Goal: Task Accomplishment & Management: Manage account settings

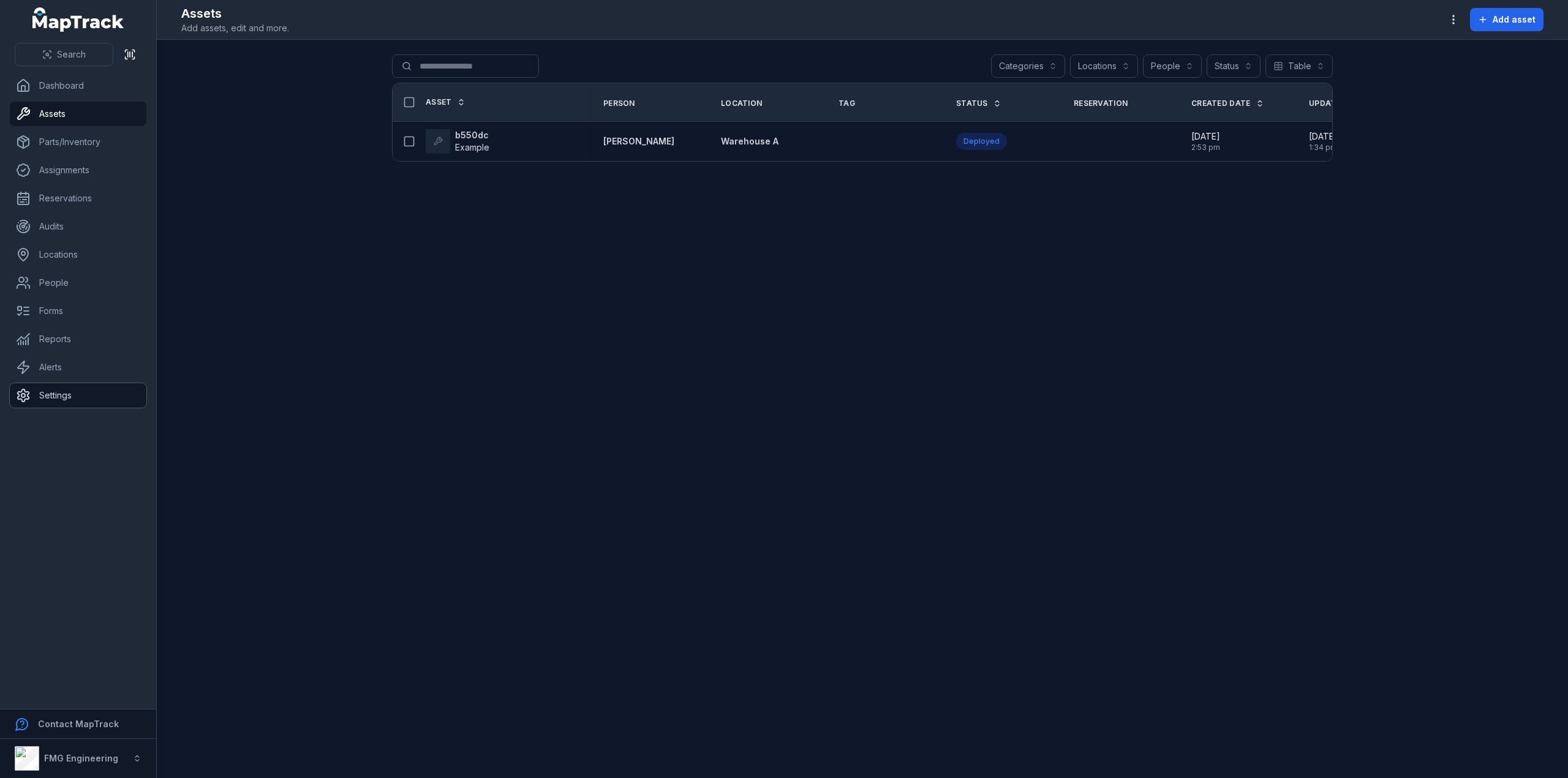
click at [60, 389] on link "Settings" at bounding box center [78, 395] width 136 height 24
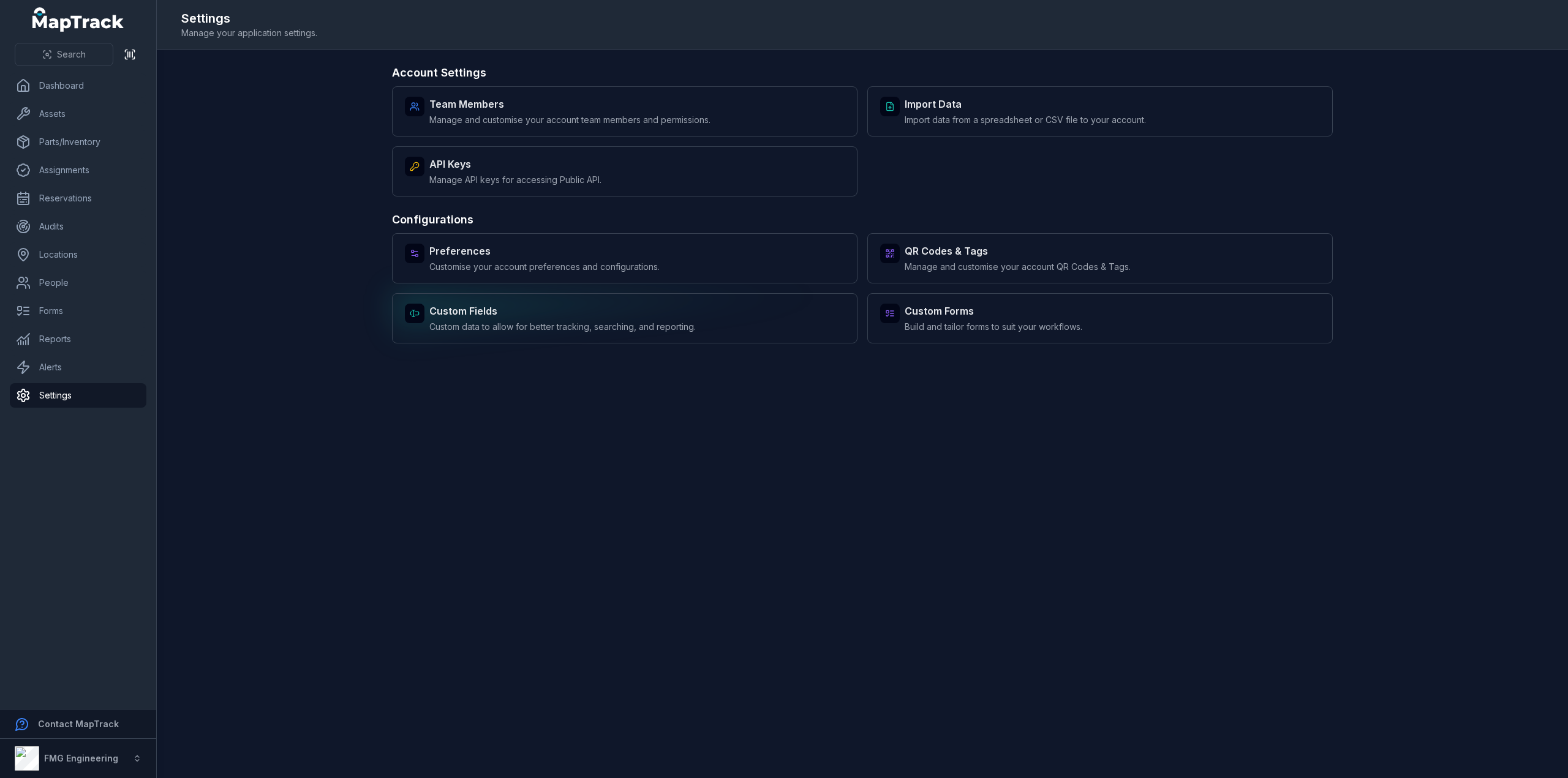
click at [626, 315] on strong "Custom Fields" at bounding box center [562, 311] width 266 height 15
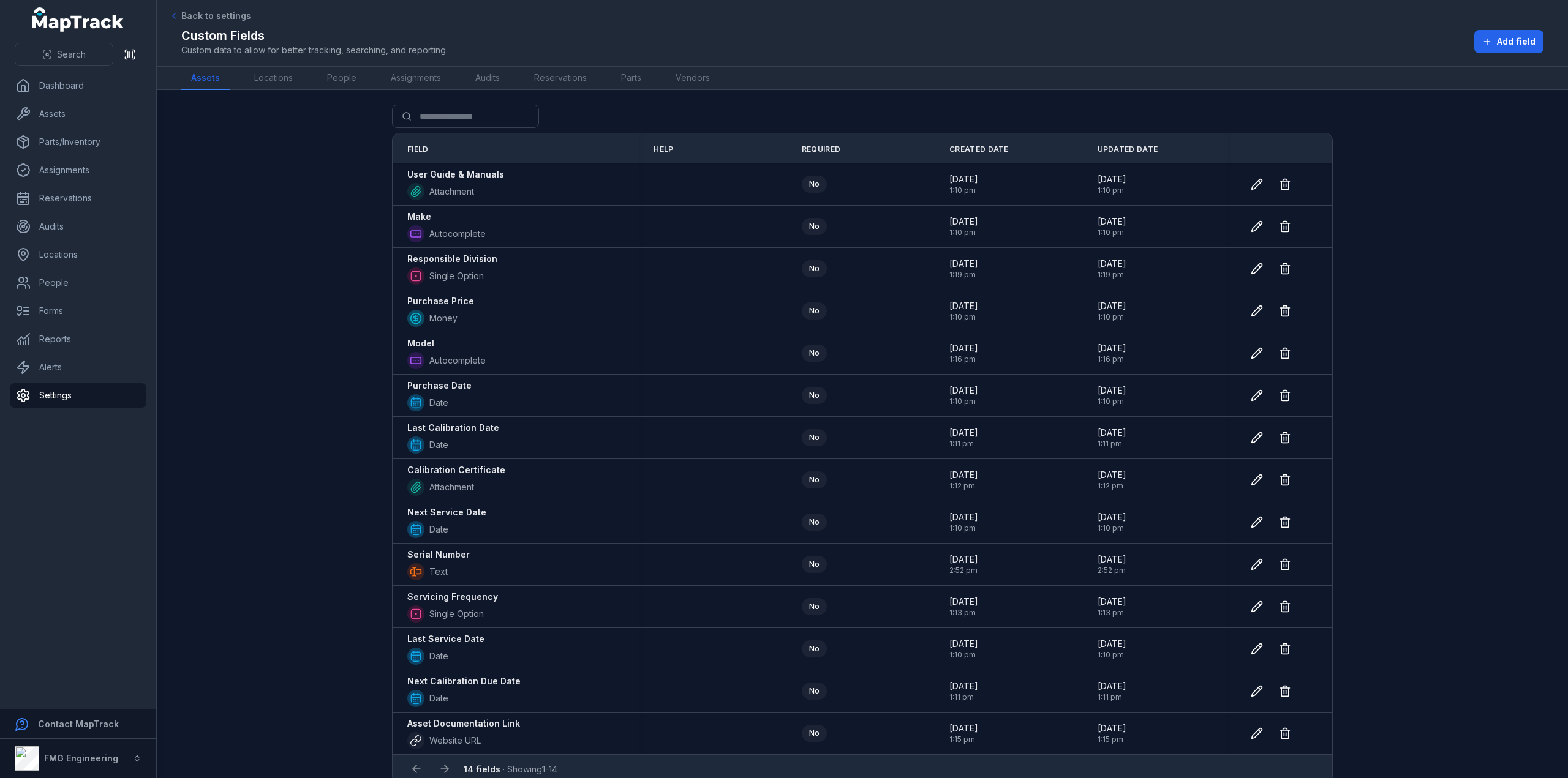
click at [1509, 346] on main "Search for fields Field Help Required Created Date Updated Date User Guide & Ma…" at bounding box center [862, 434] width 1412 height 688
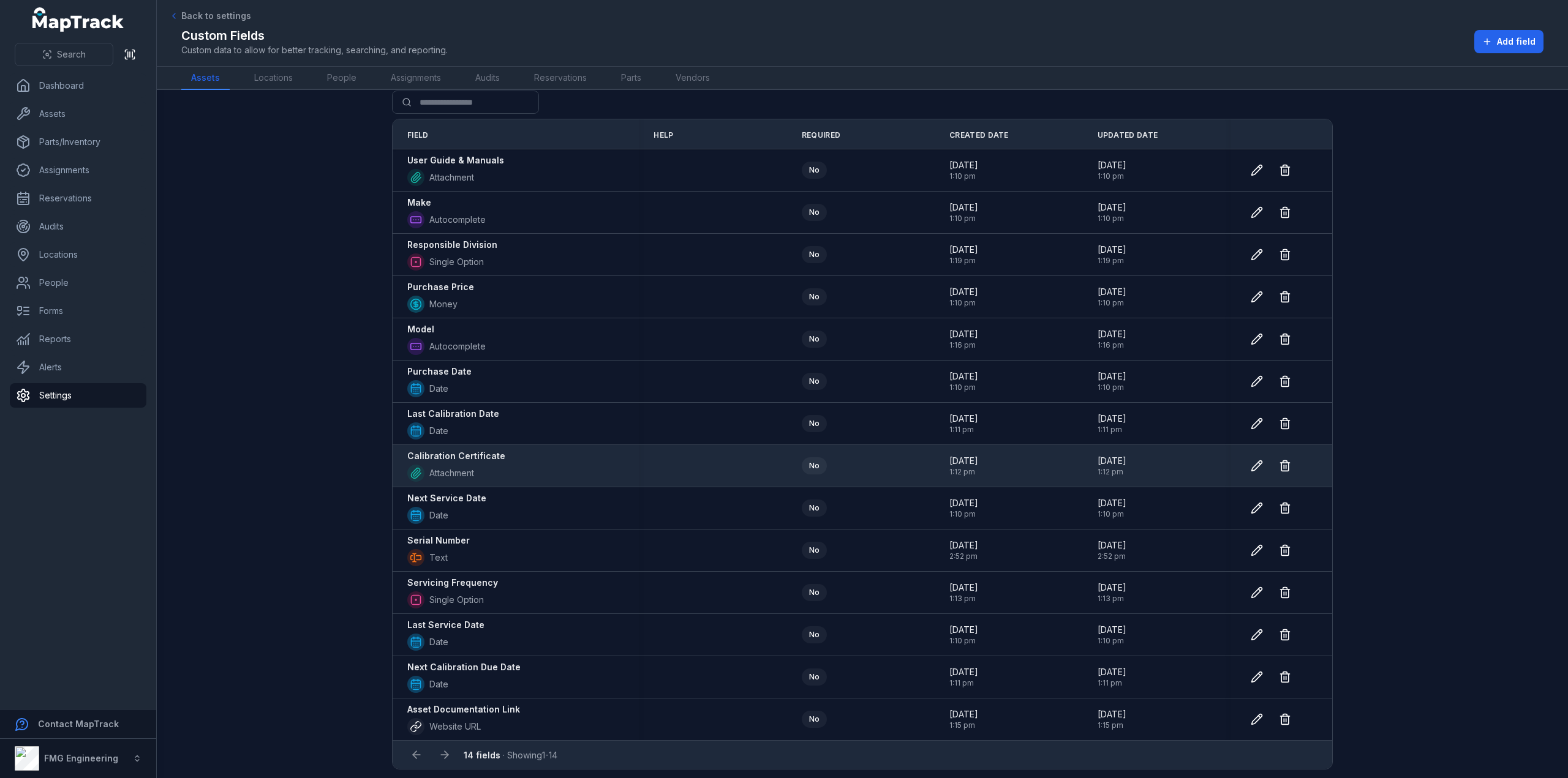
scroll to position [15, 0]
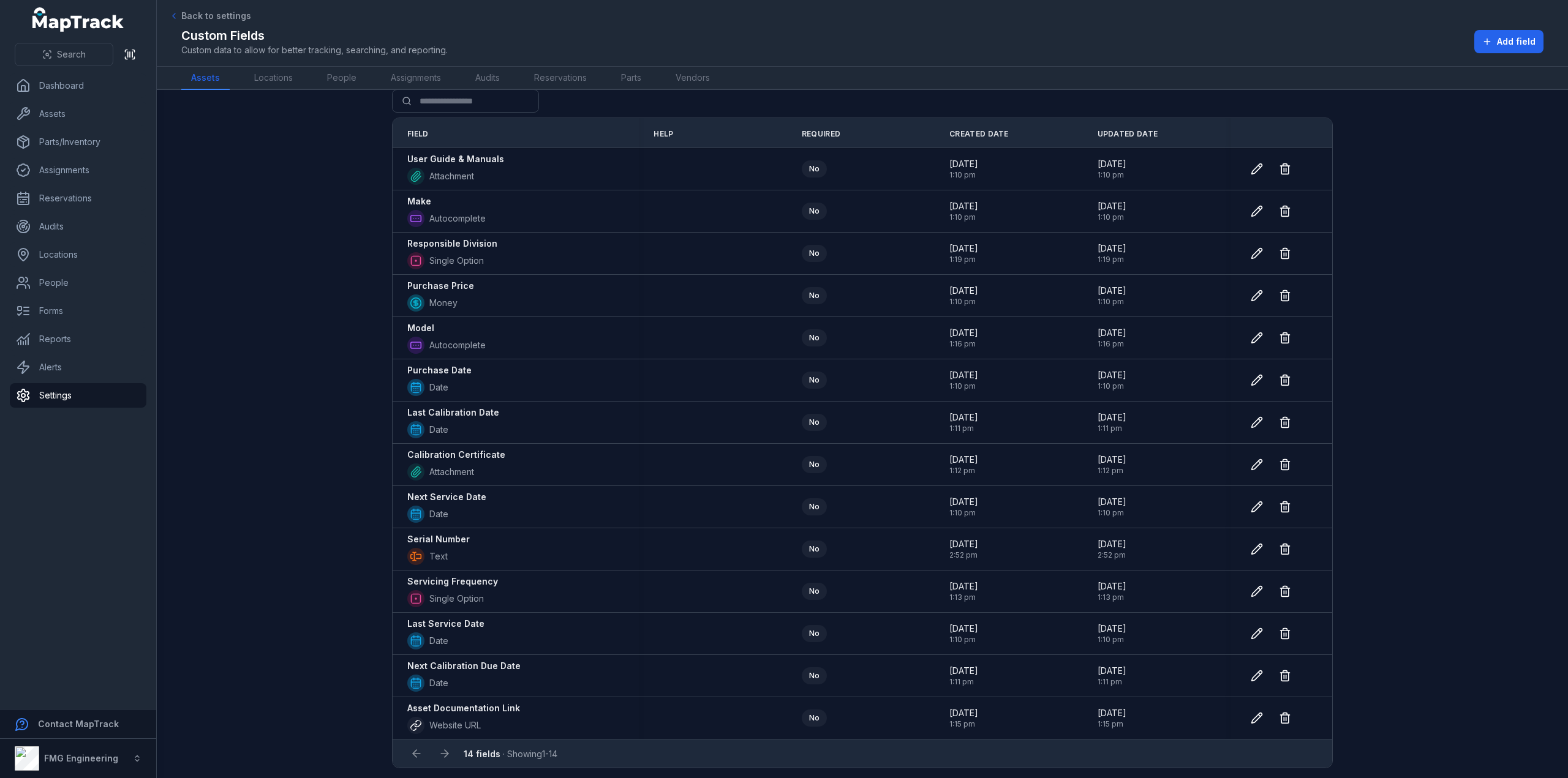
click at [275, 447] on main "Search for fields Field Help Required Created Date Updated Date User Guide & Ma…" at bounding box center [862, 434] width 1412 height 688
click at [1460, 455] on main "Search for fields Field Help Required Created Date Updated Date User Guide & Ma…" at bounding box center [862, 434] width 1412 height 688
click at [1412, 136] on main "Search for fields Field Help Required Created Date Updated Date User Guide & Ma…" at bounding box center [862, 434] width 1412 height 688
click at [1405, 47] on div "Custom Fields Custom data to allow for better tracking, searching, and reportin…" at bounding box center [863, 41] width 1362 height 29
click at [1512, 36] on span "Add field" at bounding box center [1516, 41] width 38 height 13
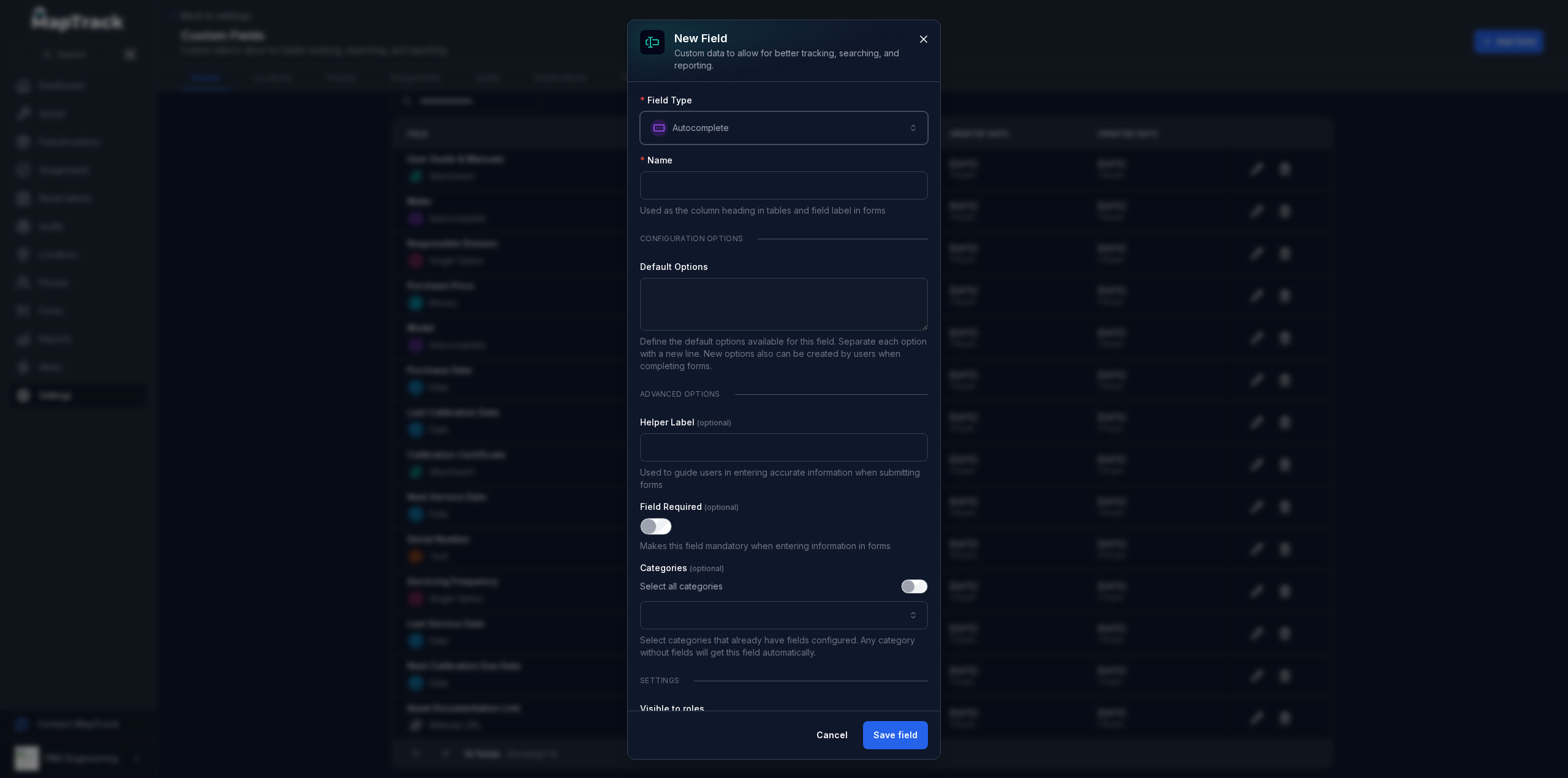
click at [769, 123] on button "**********" at bounding box center [784, 128] width 288 height 33
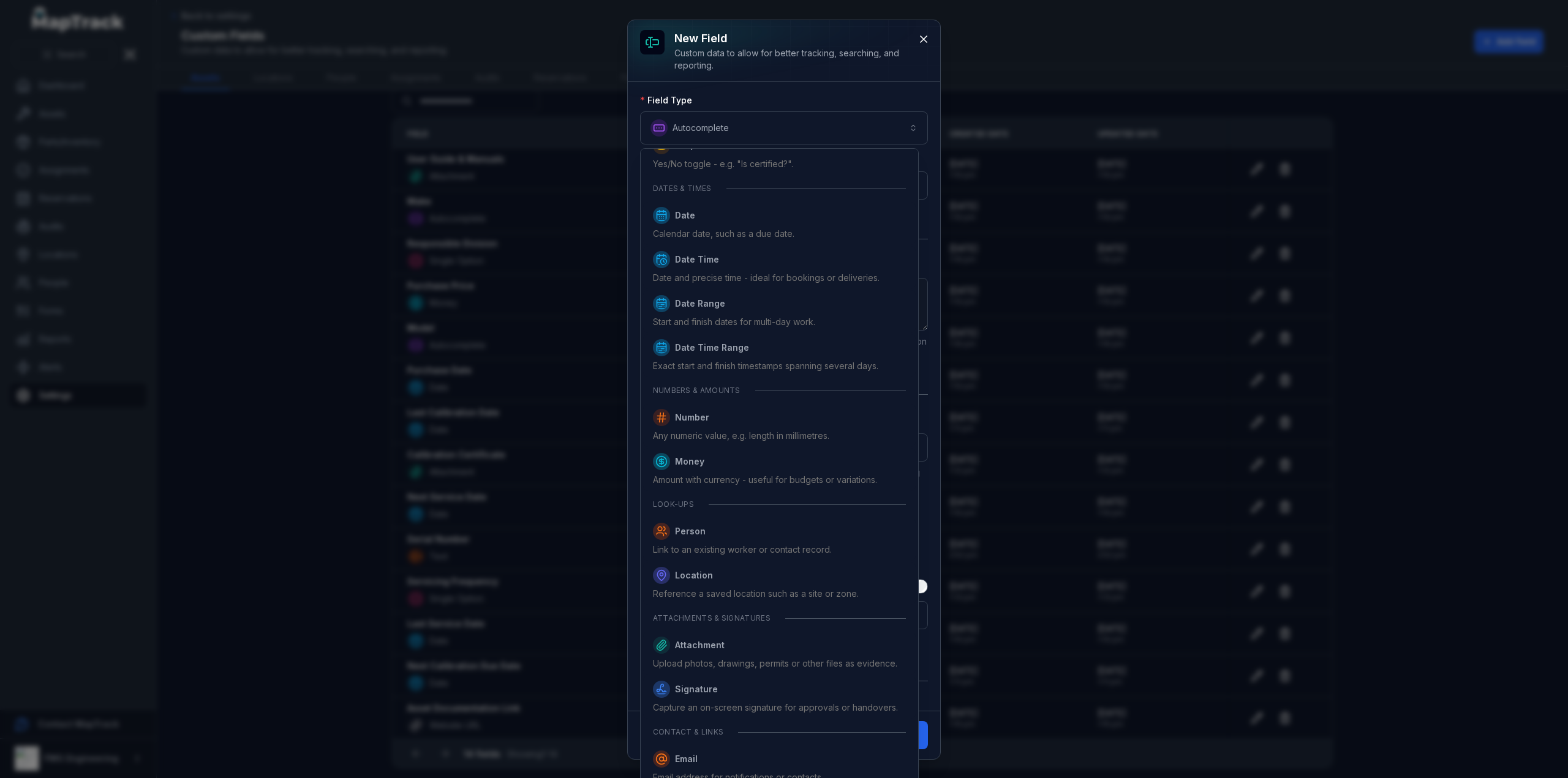
scroll to position [184, 0]
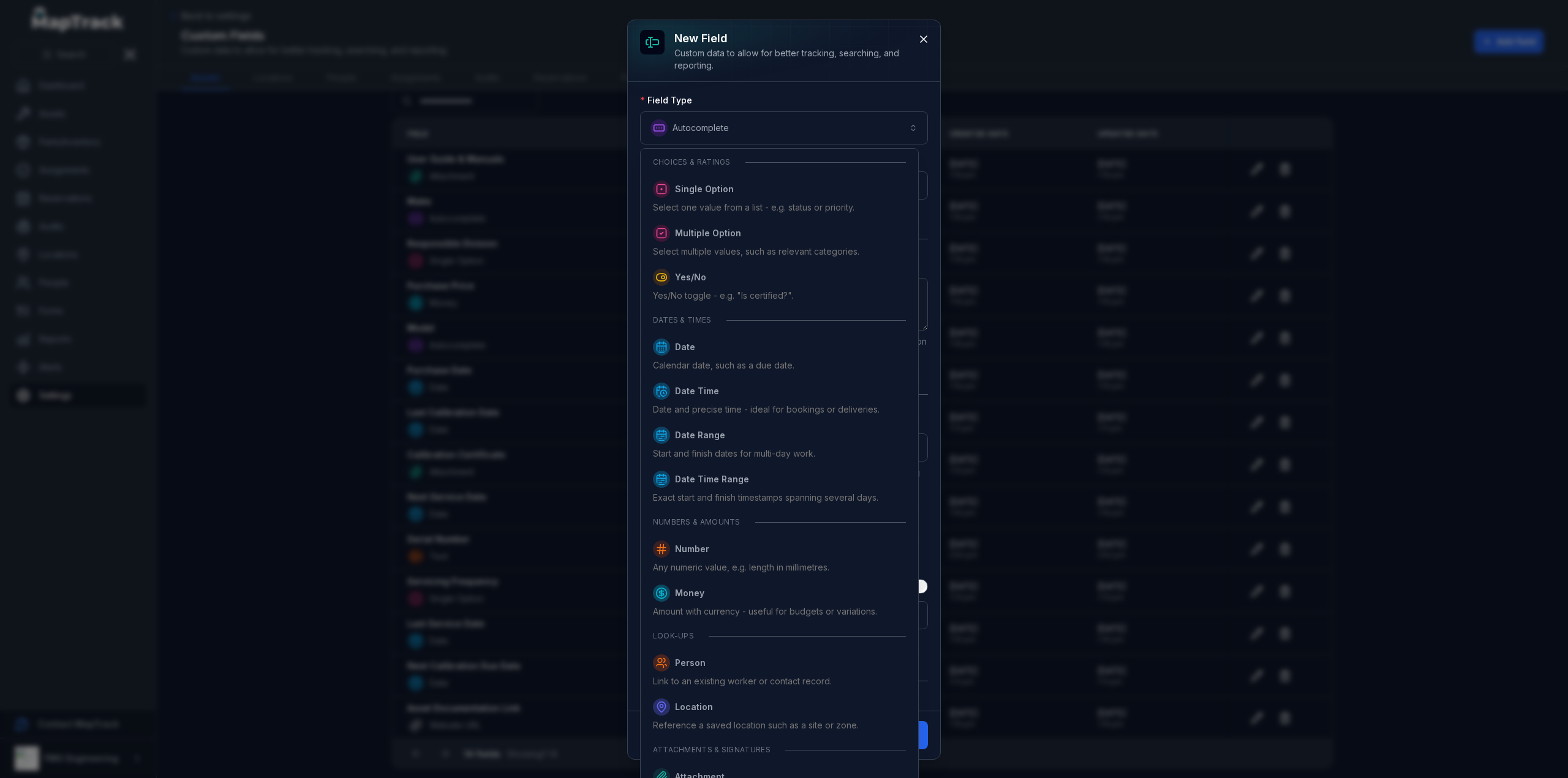
click at [861, 83] on div "**********" at bounding box center [783, 397] width 312 height 629
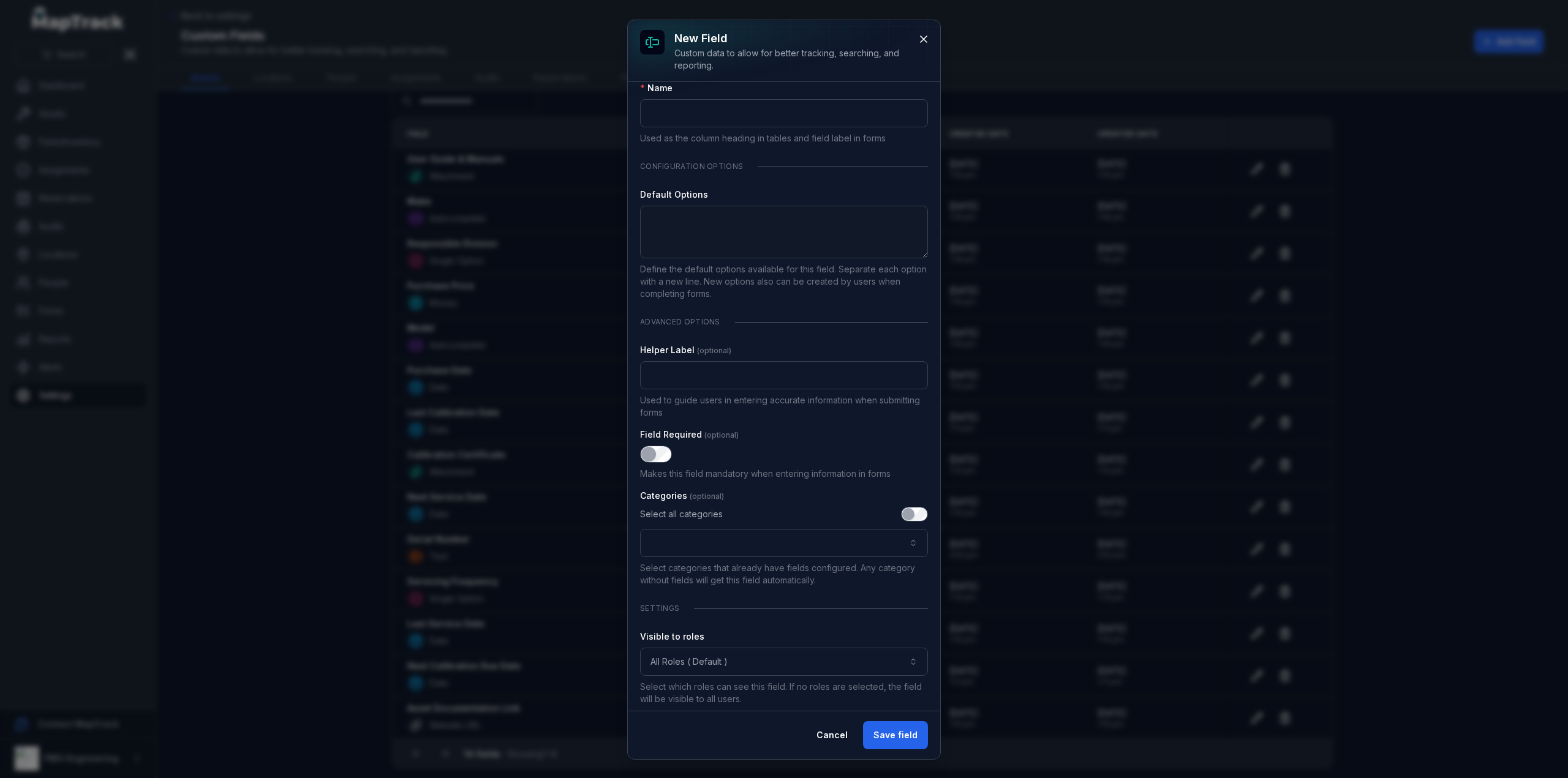
scroll to position [75, 0]
click at [715, 650] on button "All Roles ( Default )" at bounding box center [784, 659] width 288 height 28
click at [740, 687] on div "Admin" at bounding box center [779, 688] width 253 height 13
click at [750, 658] on button "Admin *****" at bounding box center [784, 659] width 288 height 28
click at [776, 547] on button ":r3k:-form-item-label" at bounding box center [784, 540] width 288 height 28
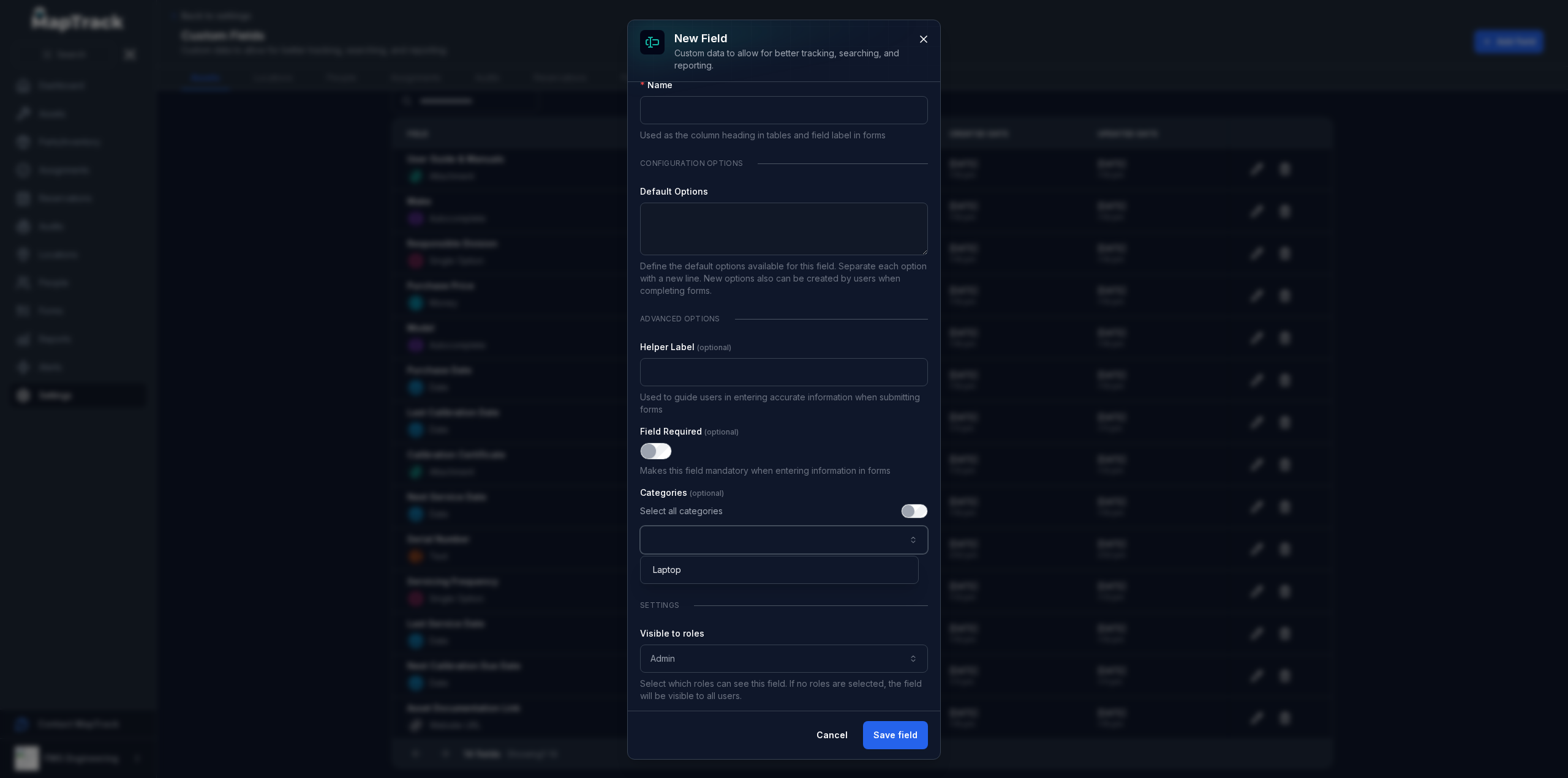
click at [778, 540] on button ":r3k:-form-item-label" at bounding box center [784, 540] width 288 height 28
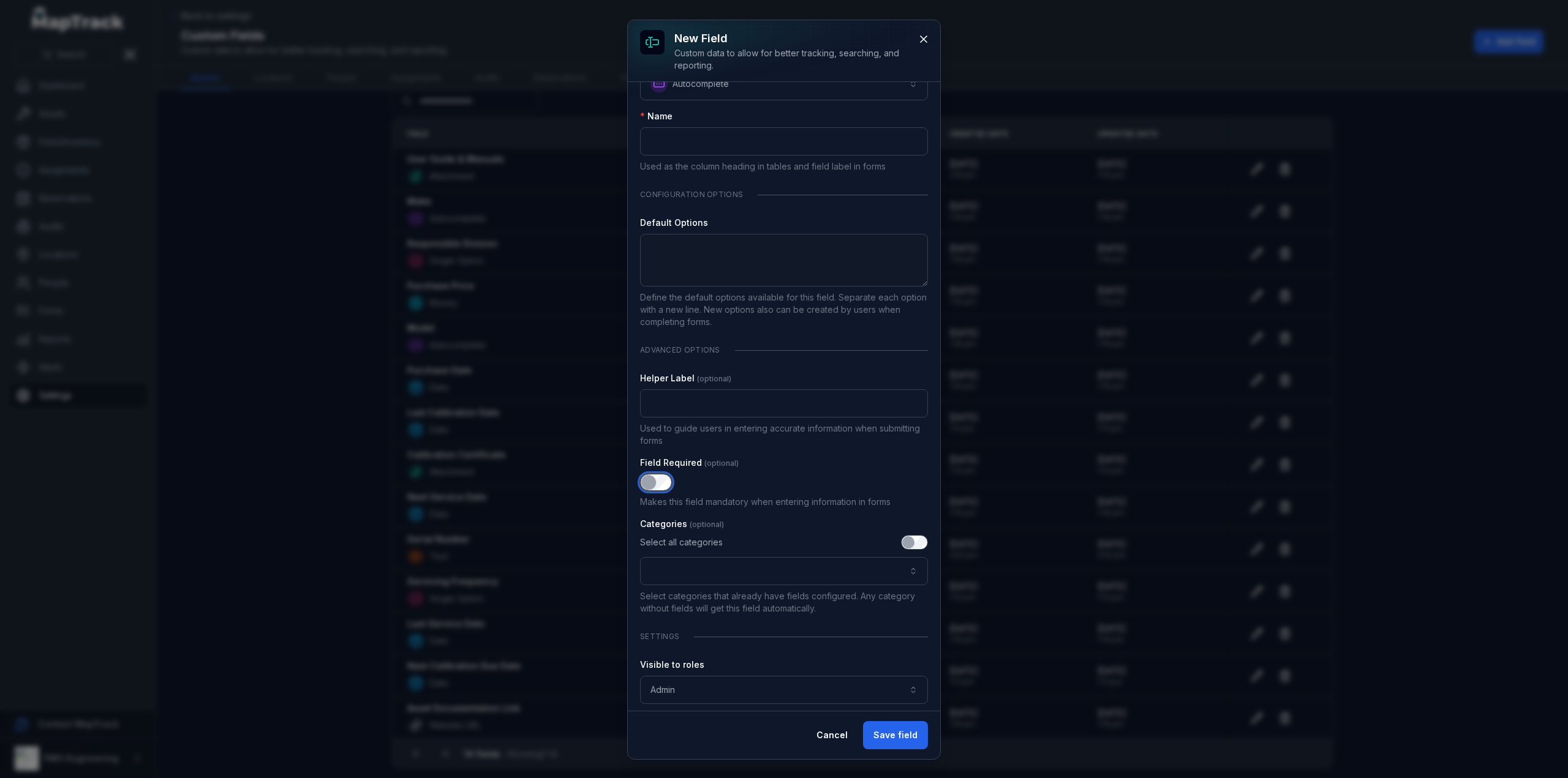
scroll to position [0, 0]
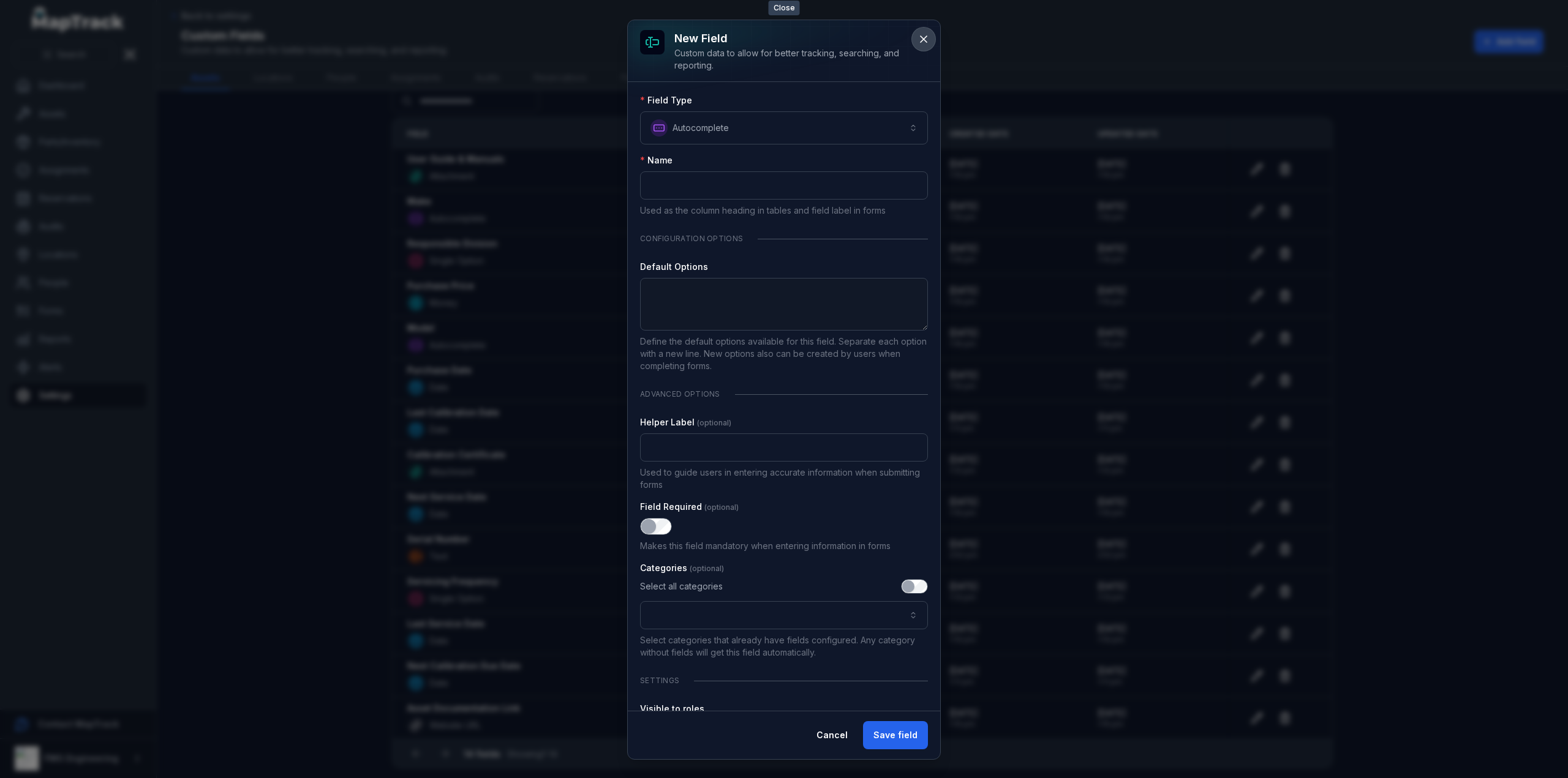
click at [917, 38] on button at bounding box center [924, 39] width 23 height 23
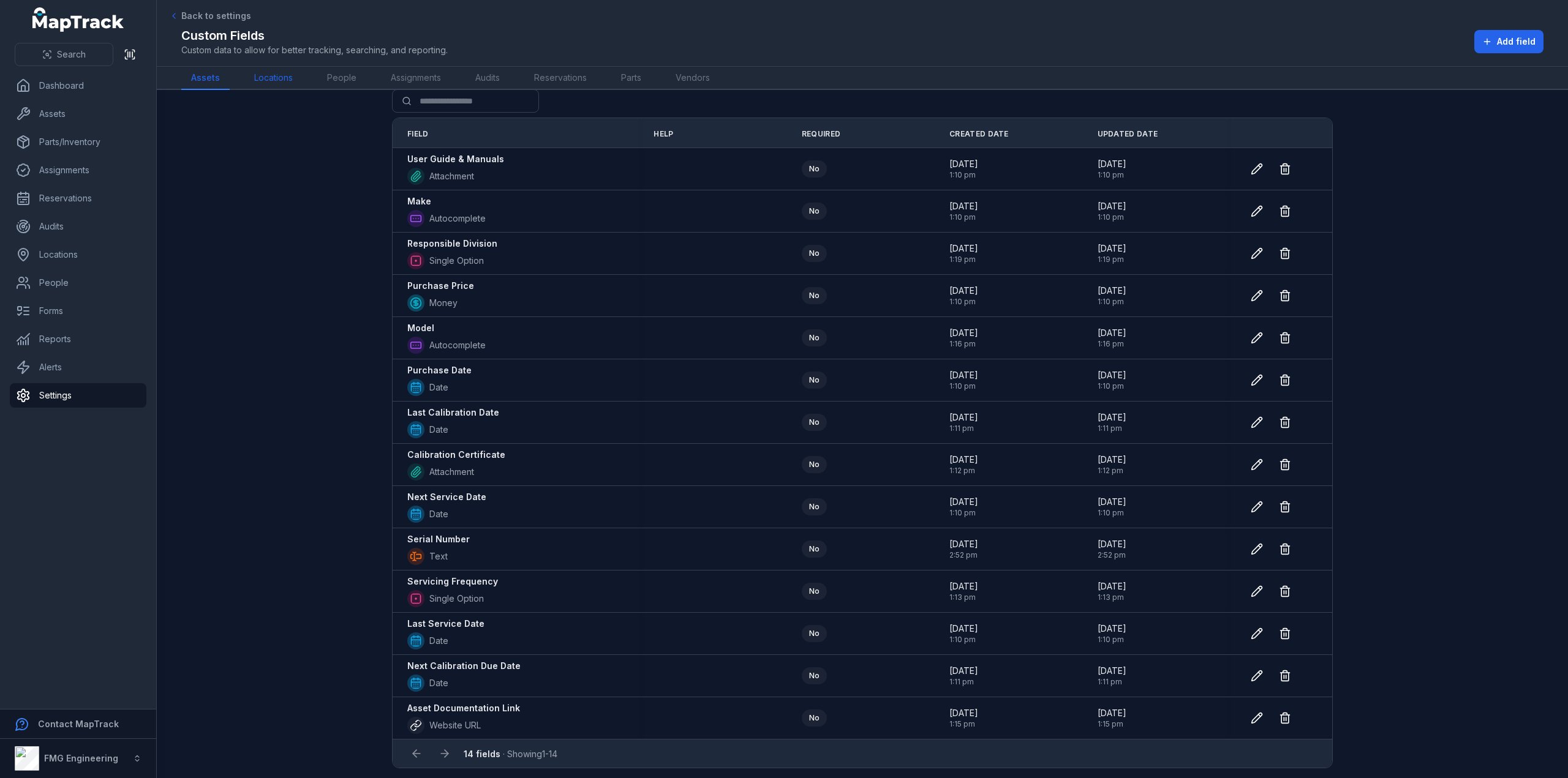
click at [288, 79] on link "Locations" at bounding box center [274, 79] width 59 height 23
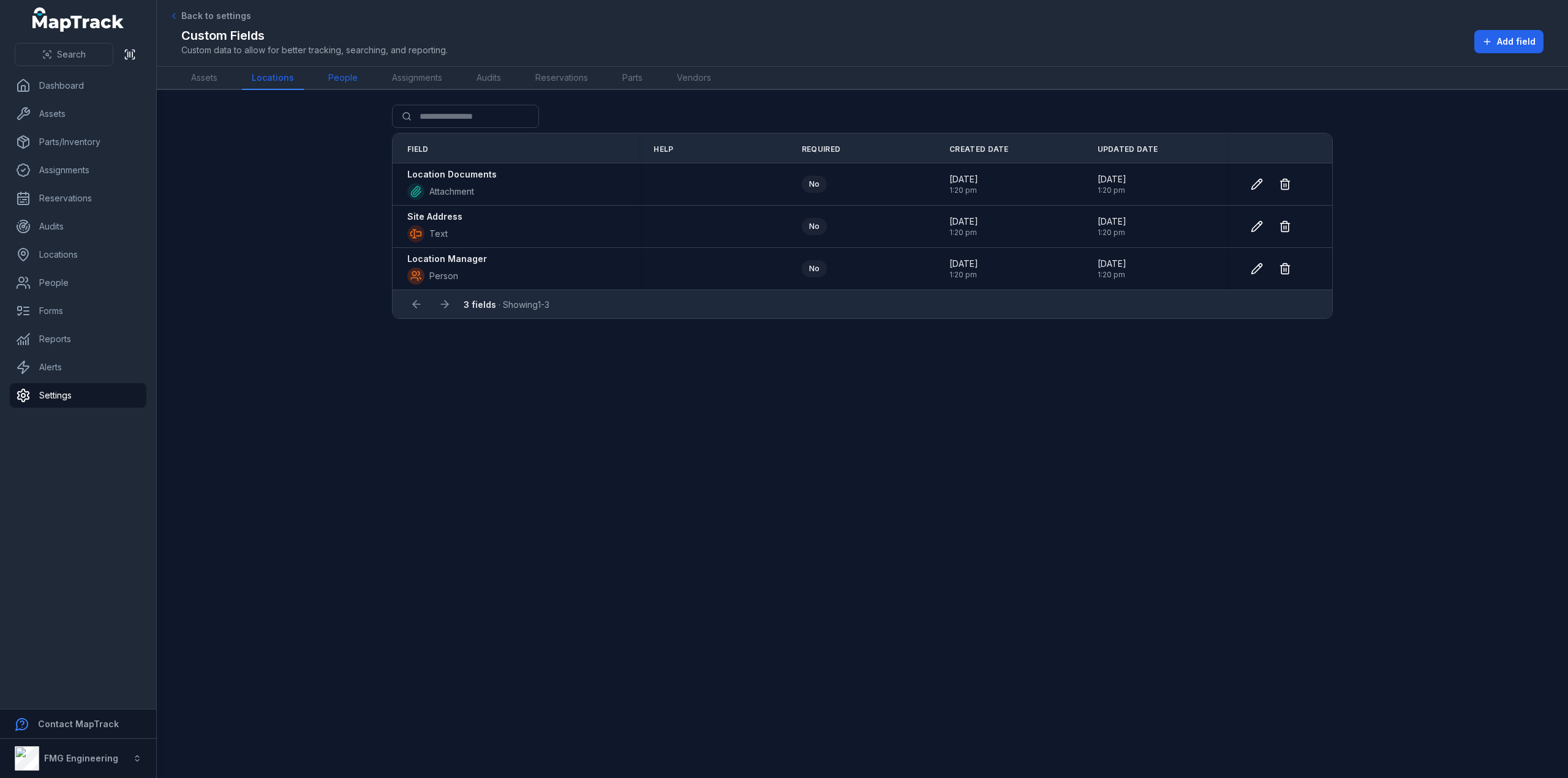
click at [344, 77] on link "People" at bounding box center [343, 79] width 49 height 23
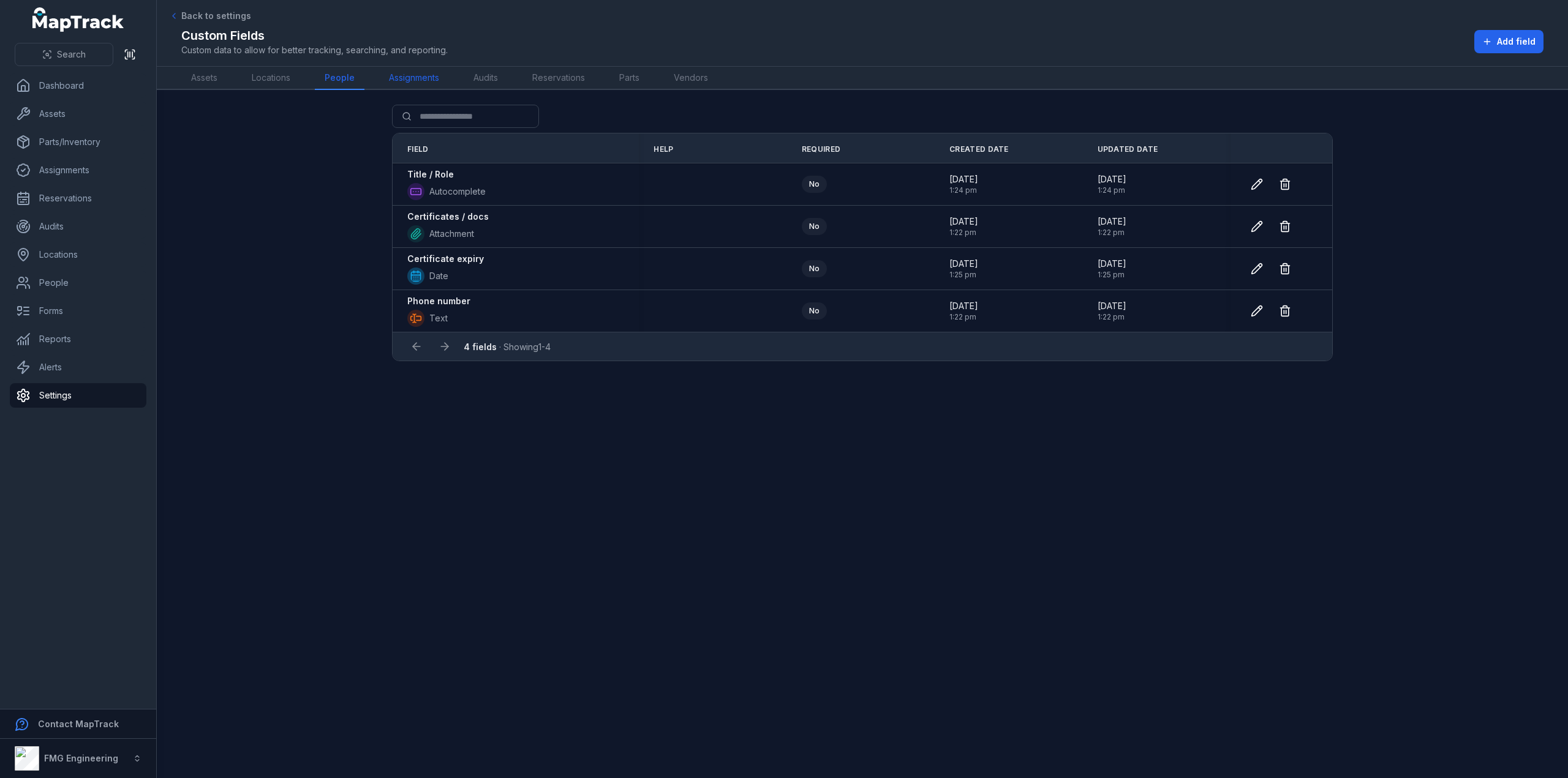
click at [430, 77] on link "Assignments" at bounding box center [413, 79] width 69 height 23
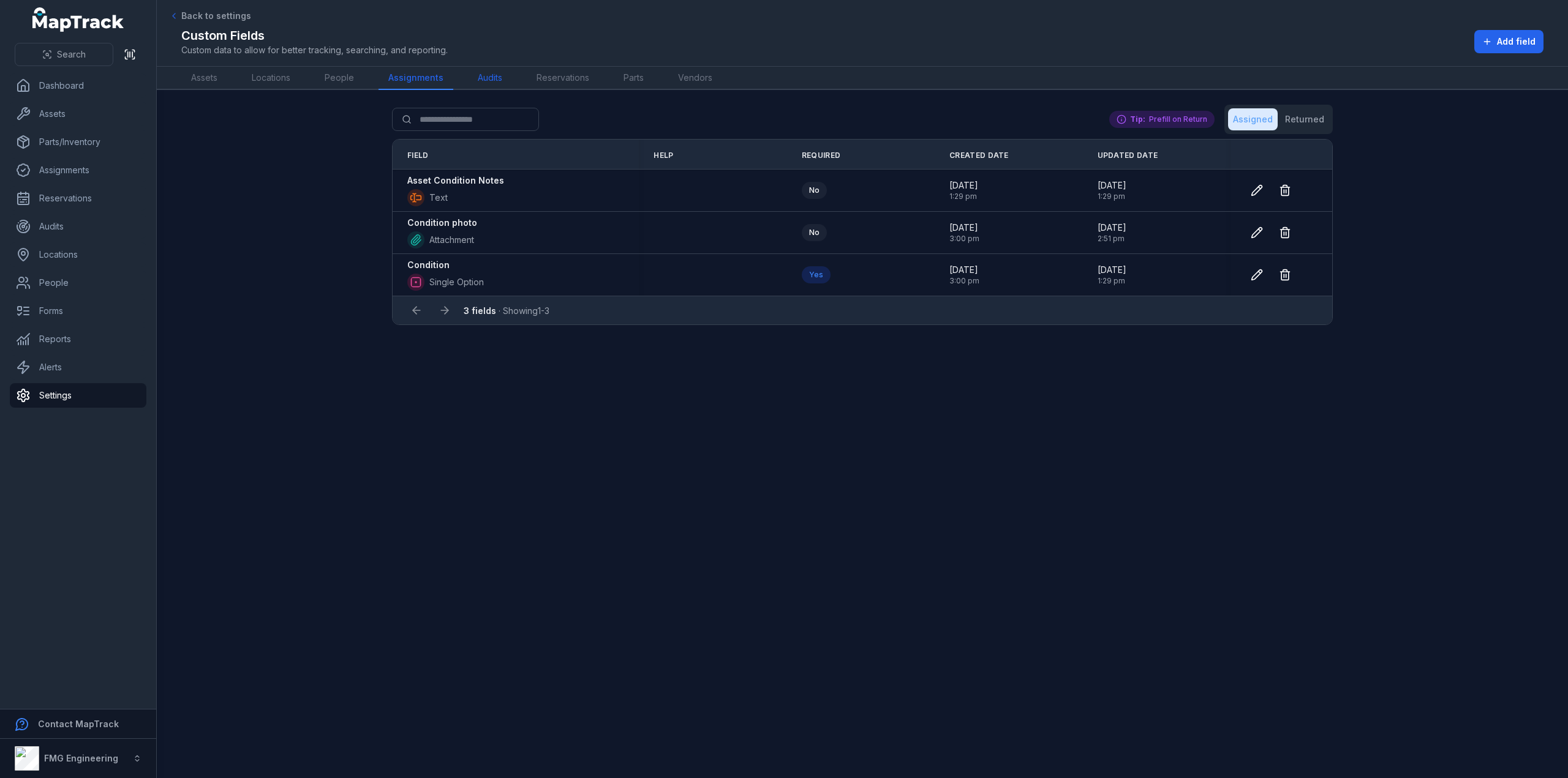
click at [488, 79] on link "Audits" at bounding box center [489, 79] width 44 height 23
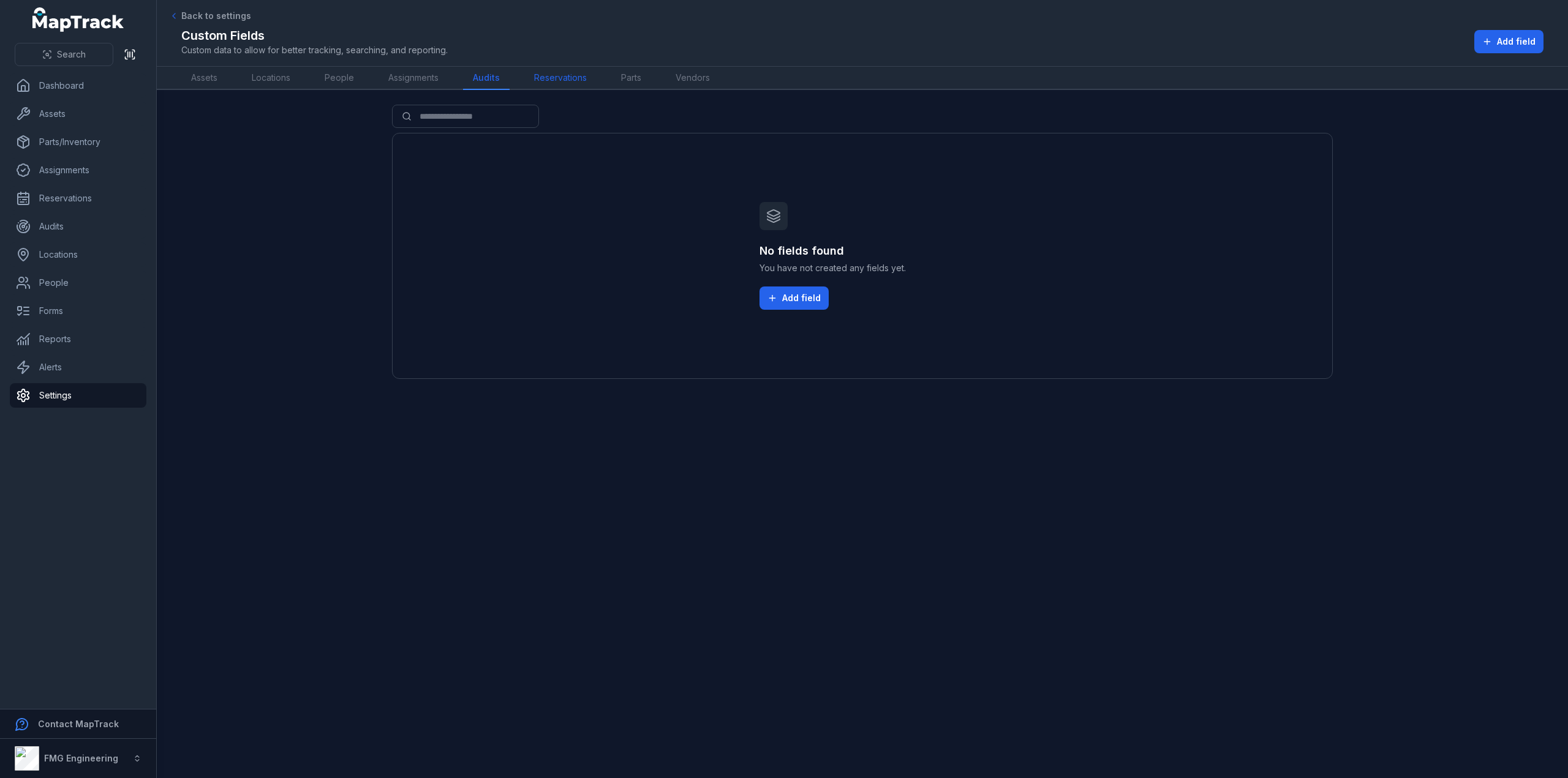
click at [535, 79] on link "Reservations" at bounding box center [561, 79] width 72 height 23
click at [628, 79] on link "Parts" at bounding box center [633, 79] width 40 height 23
click at [688, 81] on link "Vendors" at bounding box center [692, 79] width 54 height 23
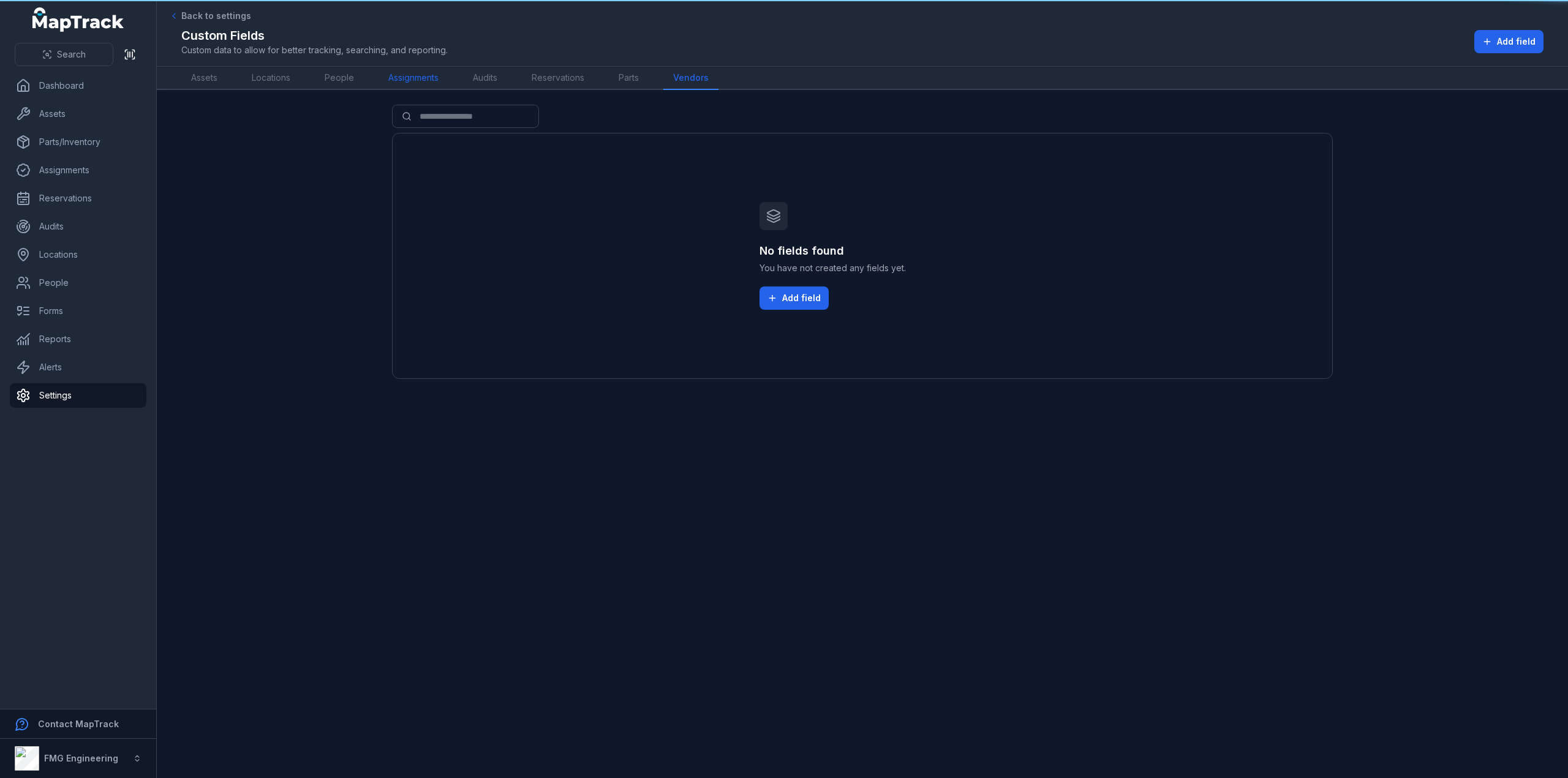
click at [436, 85] on link "Assignments" at bounding box center [412, 79] width 69 height 23
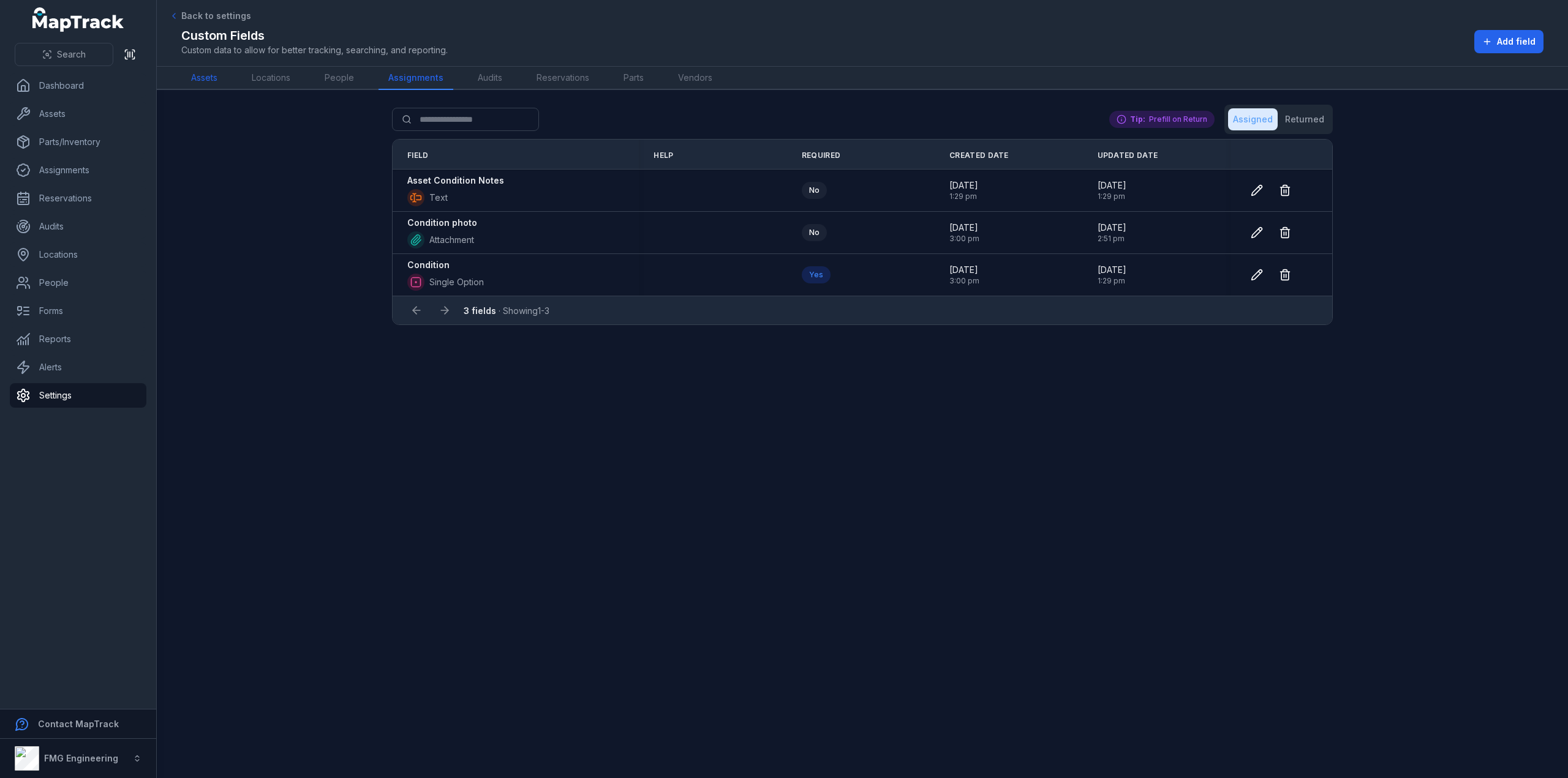
click at [202, 82] on link "Assets" at bounding box center [204, 79] width 46 height 23
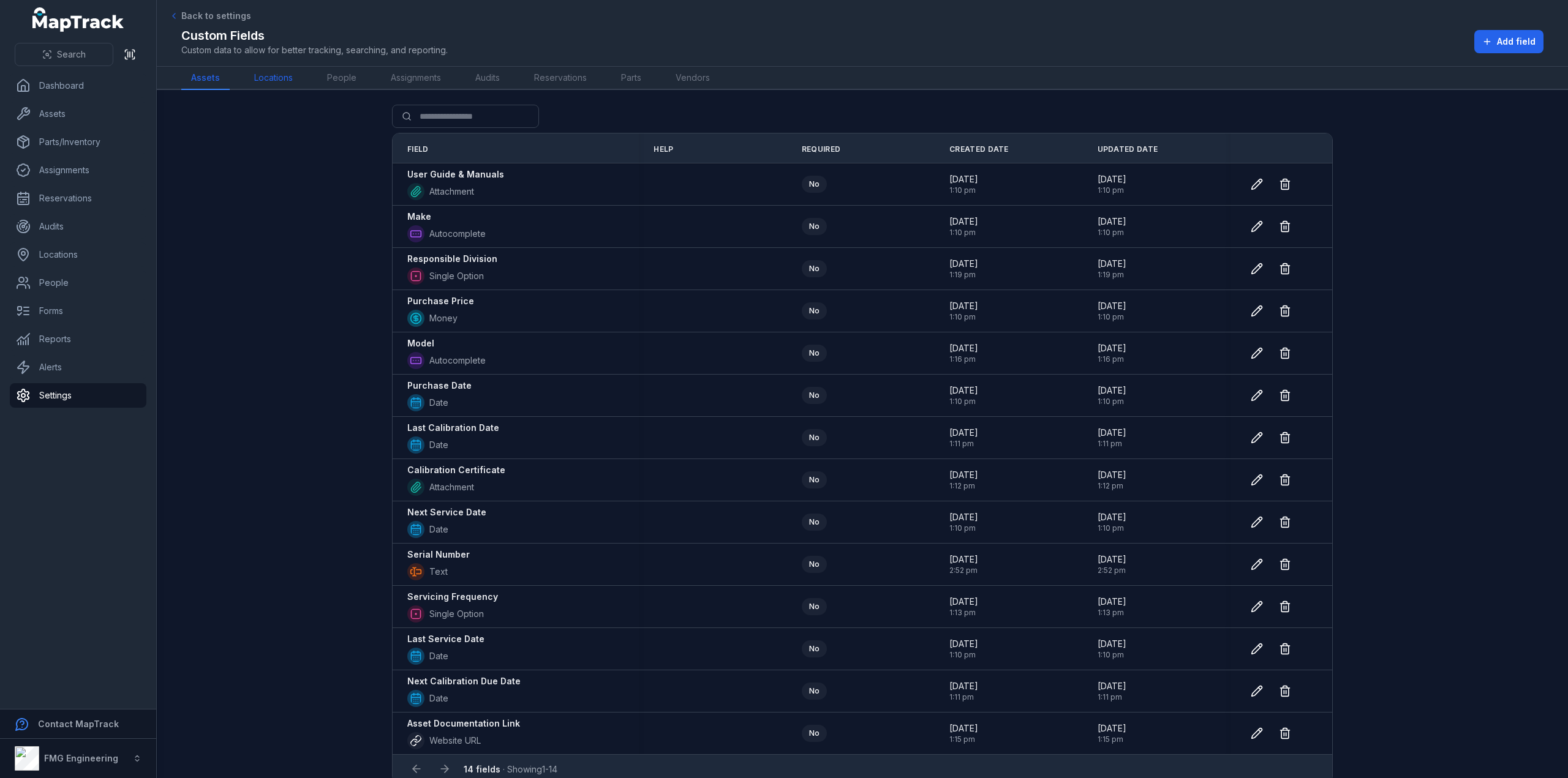
click at [274, 83] on link "Locations" at bounding box center [274, 79] width 59 height 23
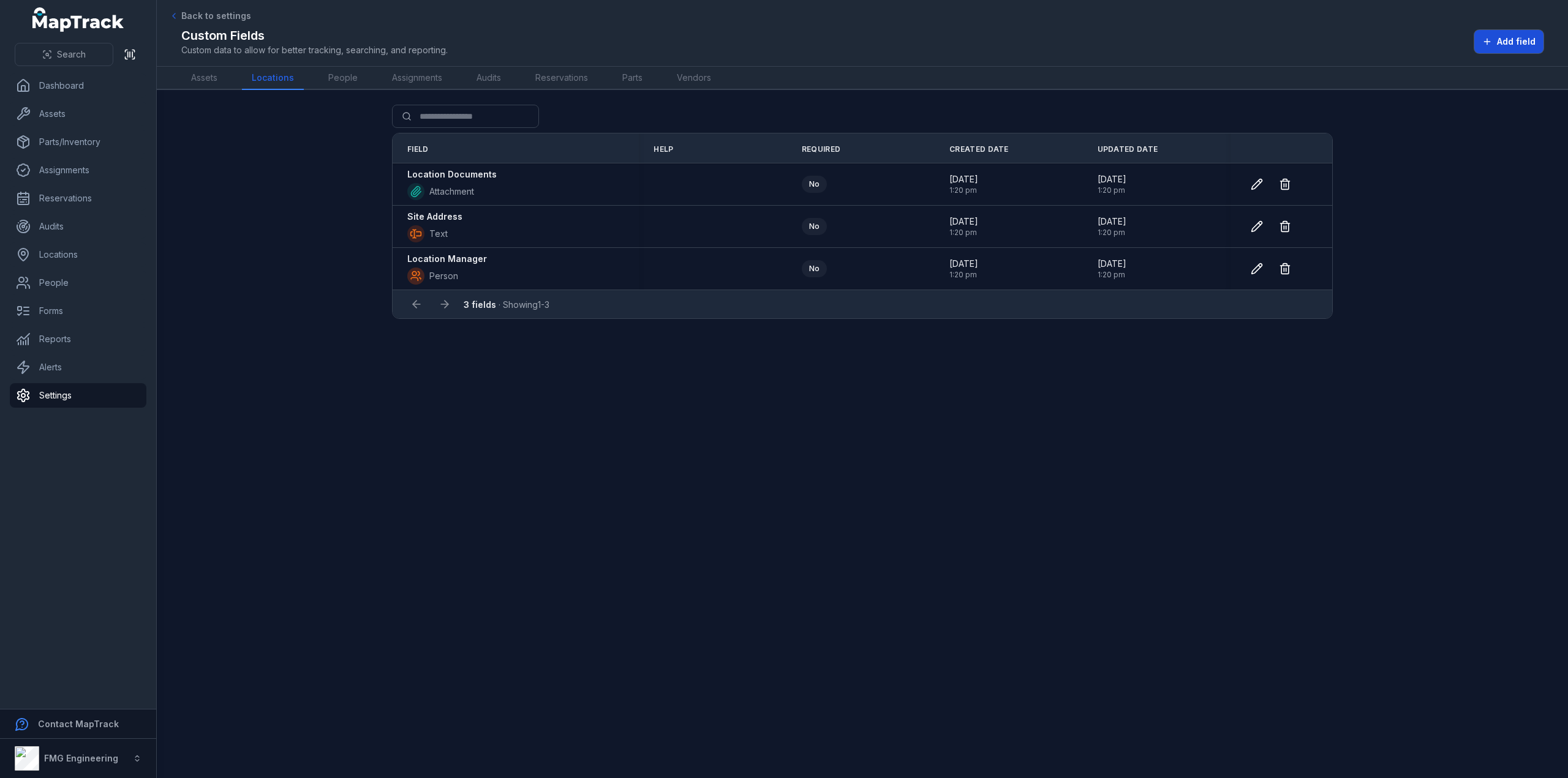
click at [1531, 37] on span "Add field" at bounding box center [1516, 41] width 38 height 13
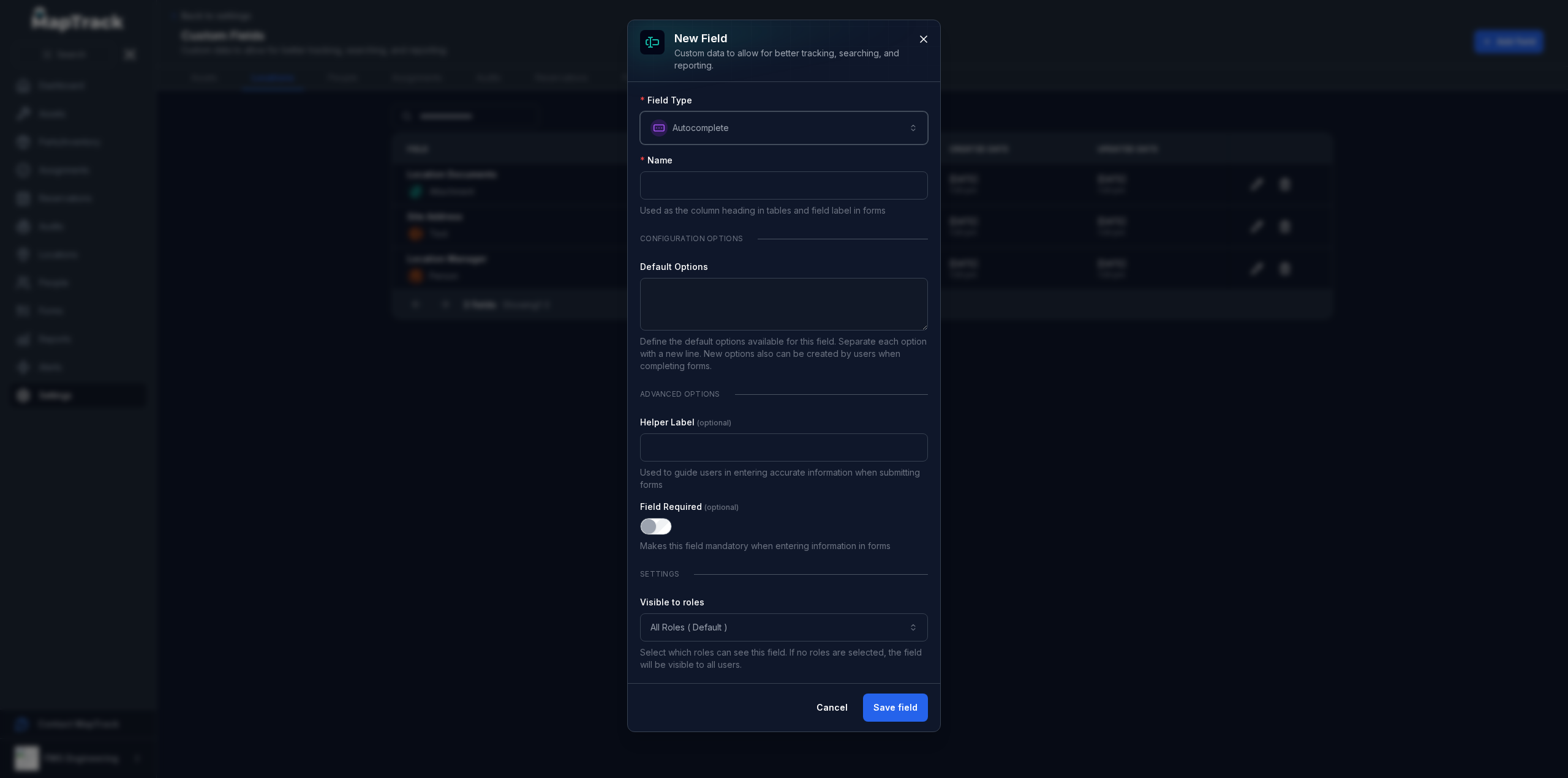
click at [752, 123] on button "**********" at bounding box center [784, 128] width 288 height 33
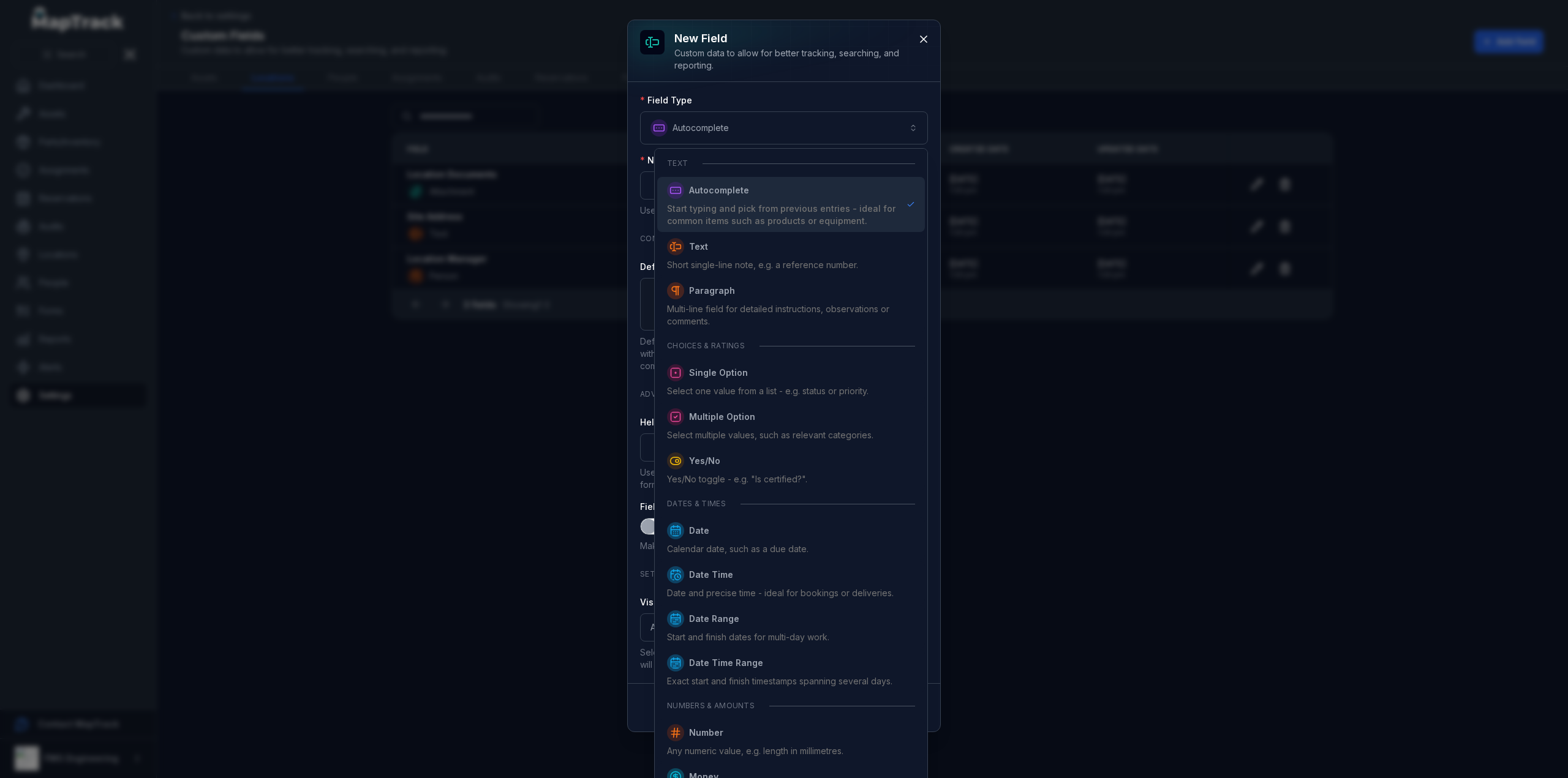
click at [810, 81] on div "**********" at bounding box center [783, 376] width 312 height 712
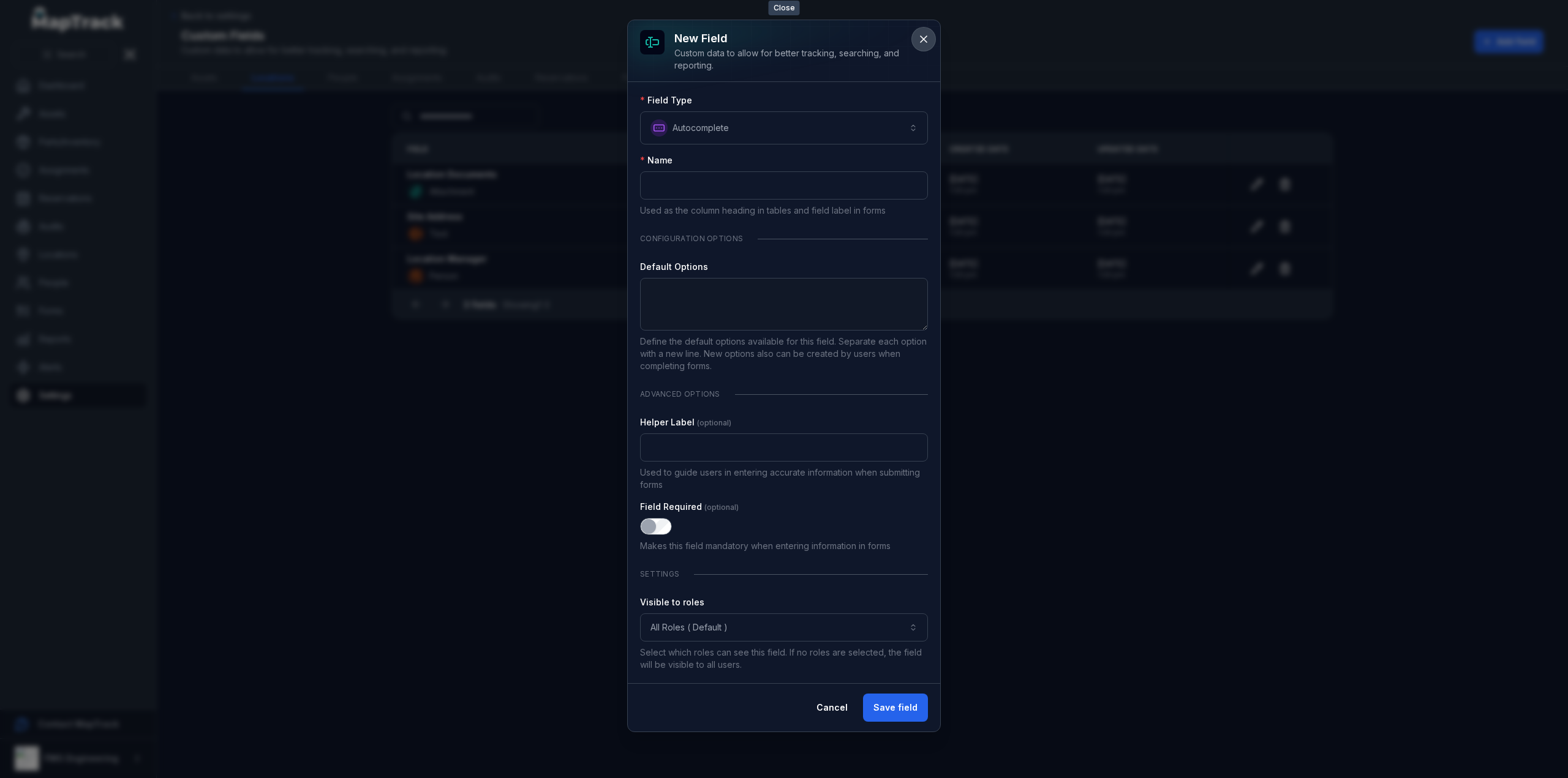
click at [918, 38] on icon at bounding box center [924, 39] width 13 height 13
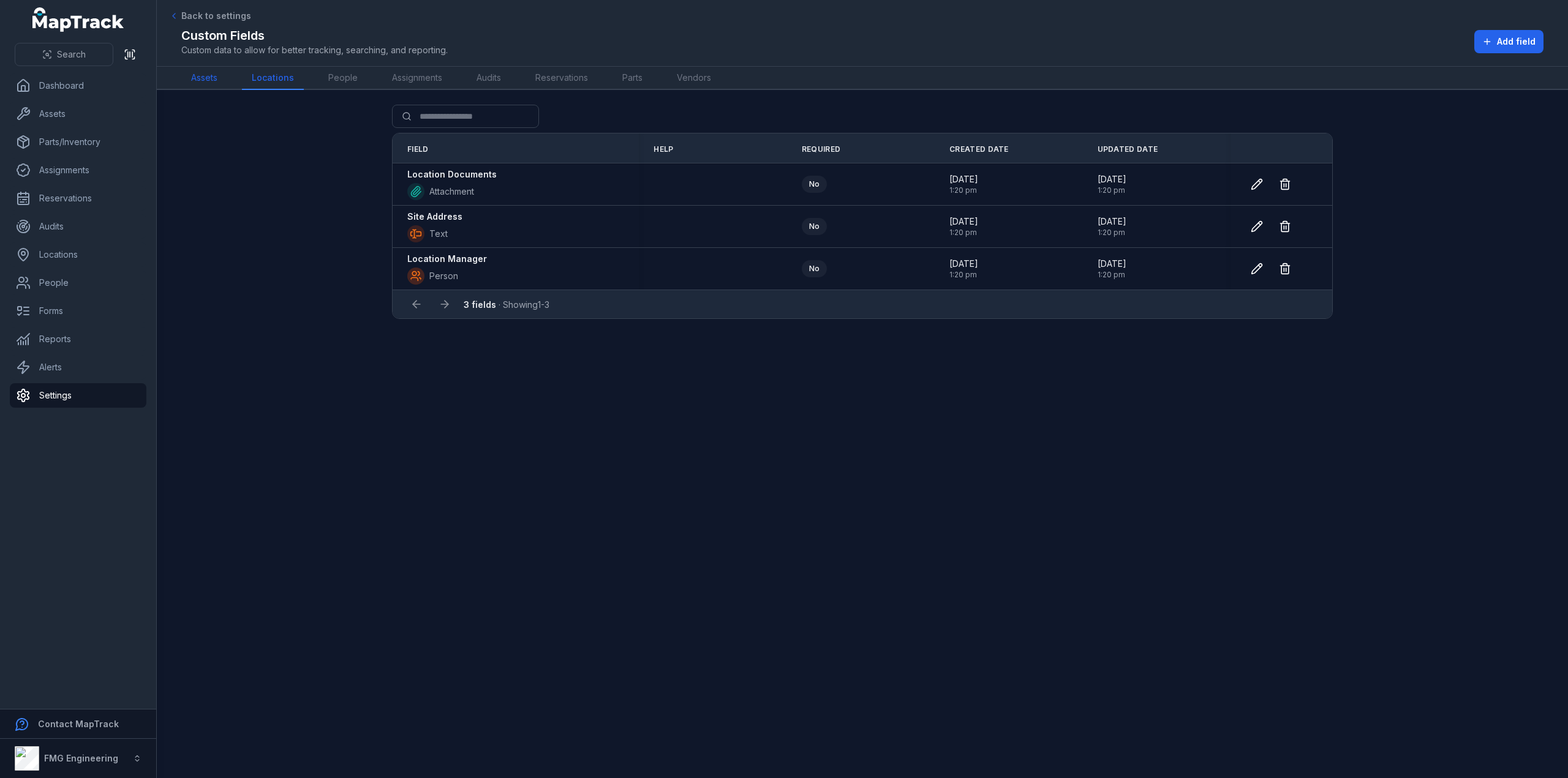
click at [212, 83] on link "Assets" at bounding box center [204, 79] width 46 height 23
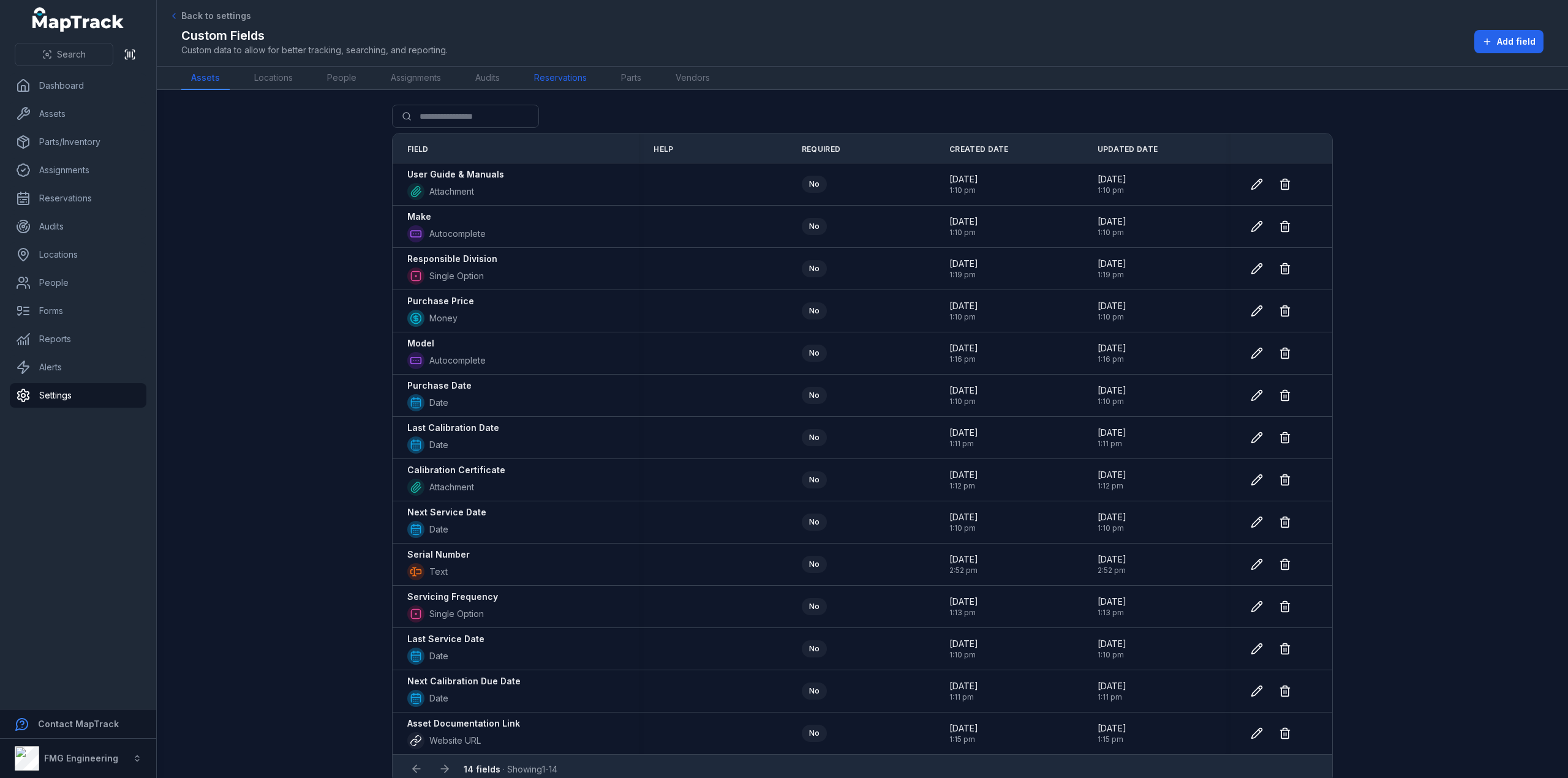
click at [576, 77] on link "Reservations" at bounding box center [561, 79] width 72 height 23
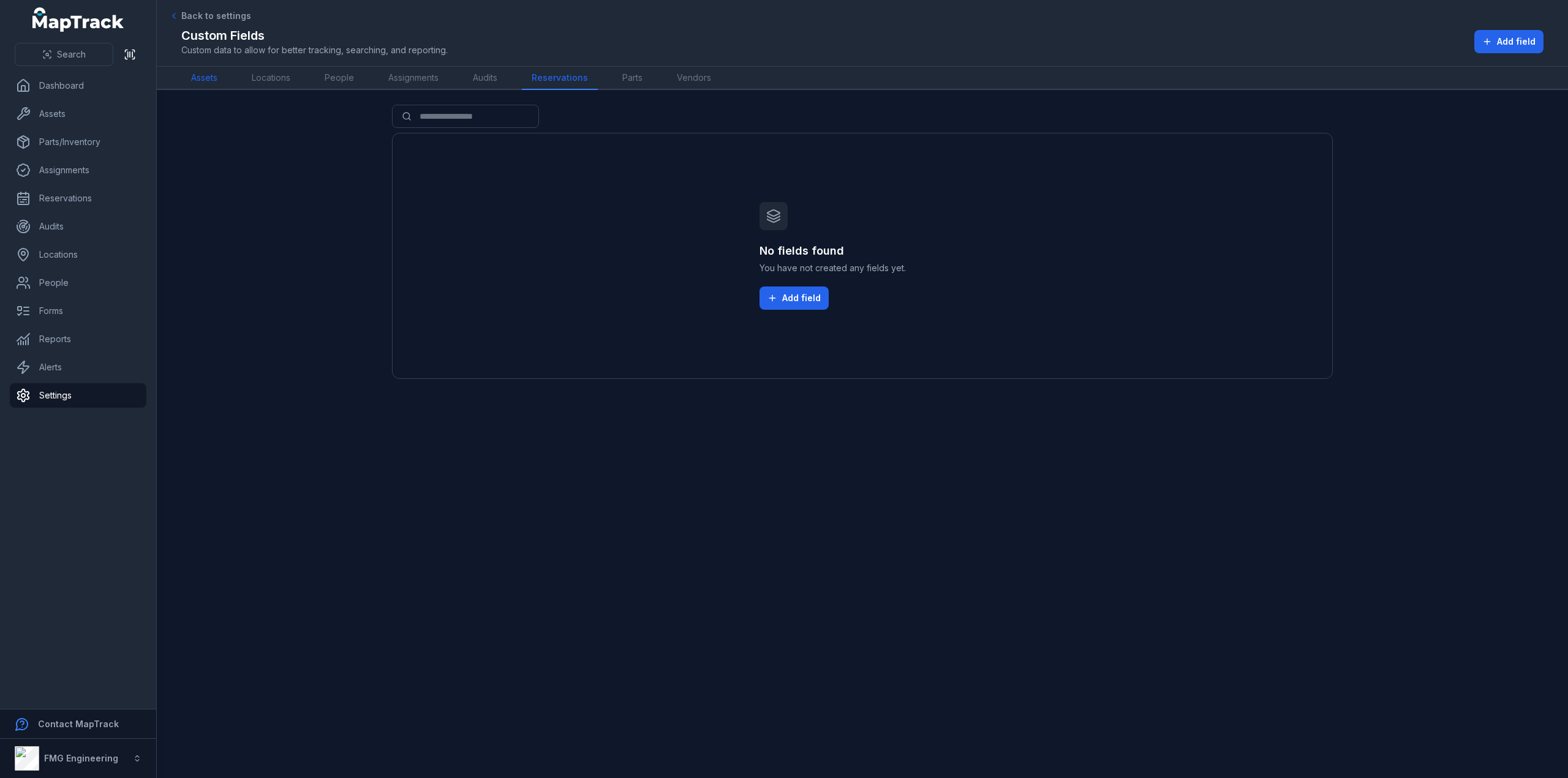
click at [217, 81] on link "Assets" at bounding box center [204, 79] width 46 height 23
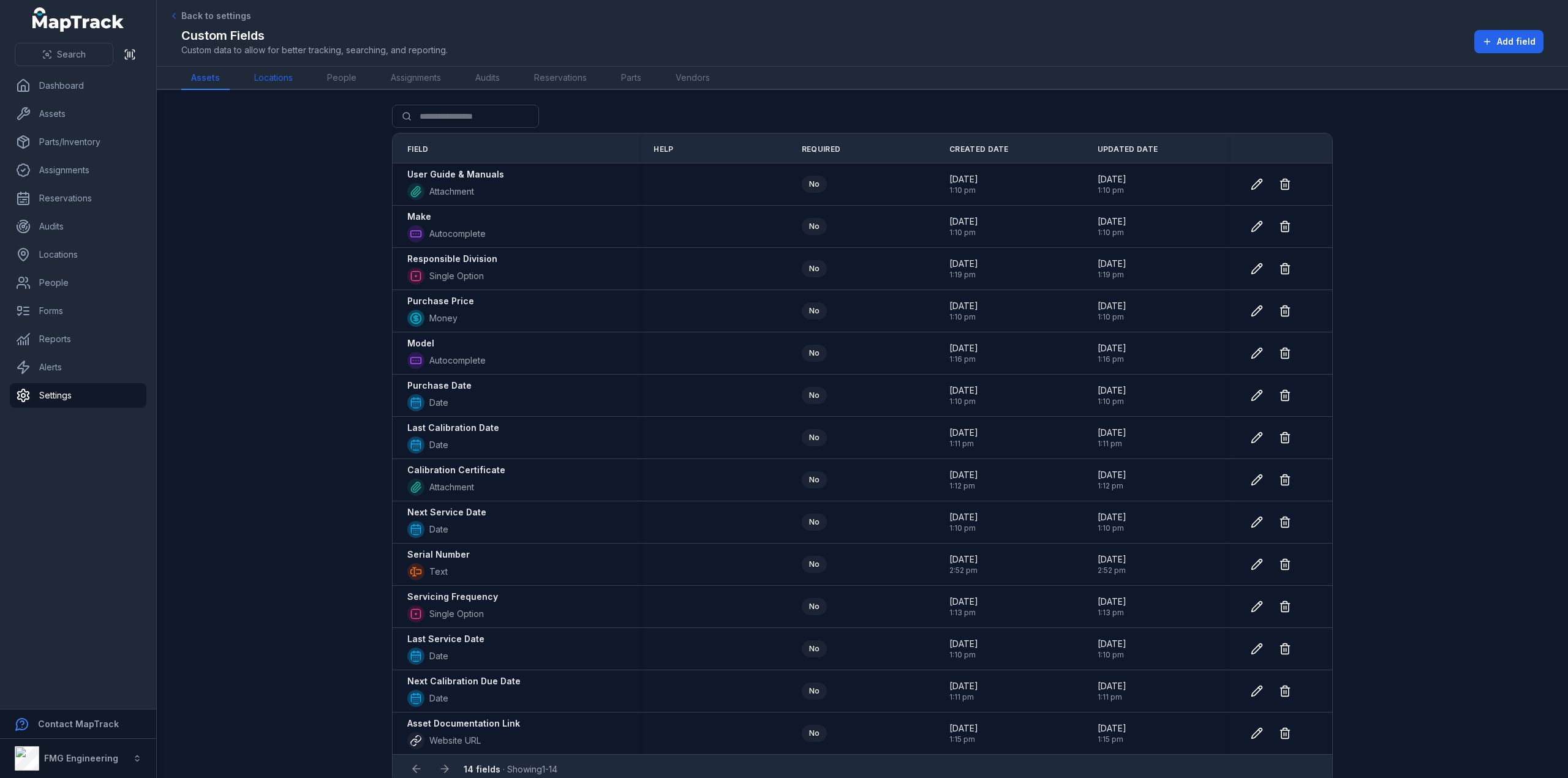
click at [278, 81] on link "Locations" at bounding box center [274, 79] width 59 height 23
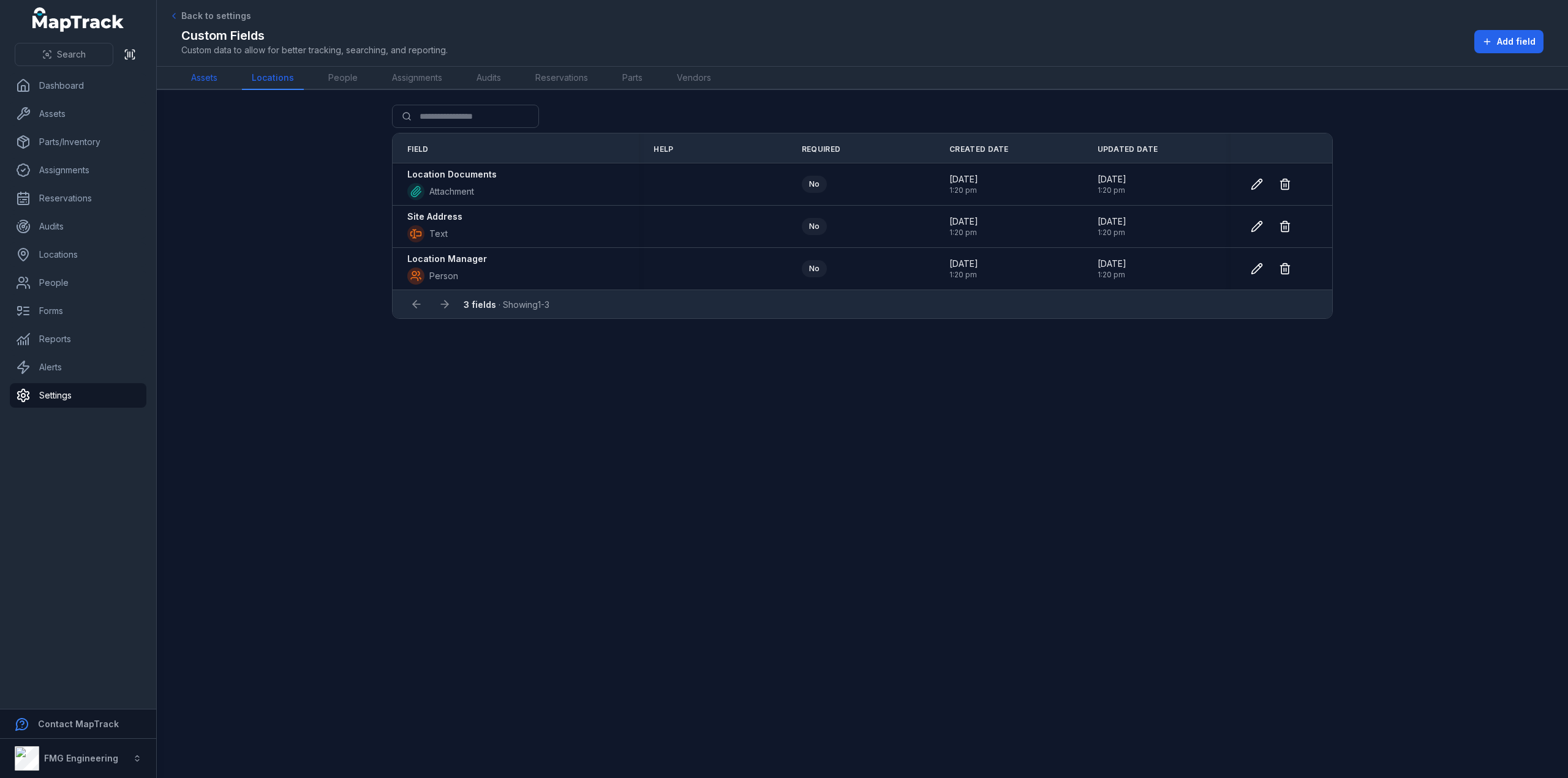
click at [203, 78] on link "Assets" at bounding box center [204, 79] width 46 height 23
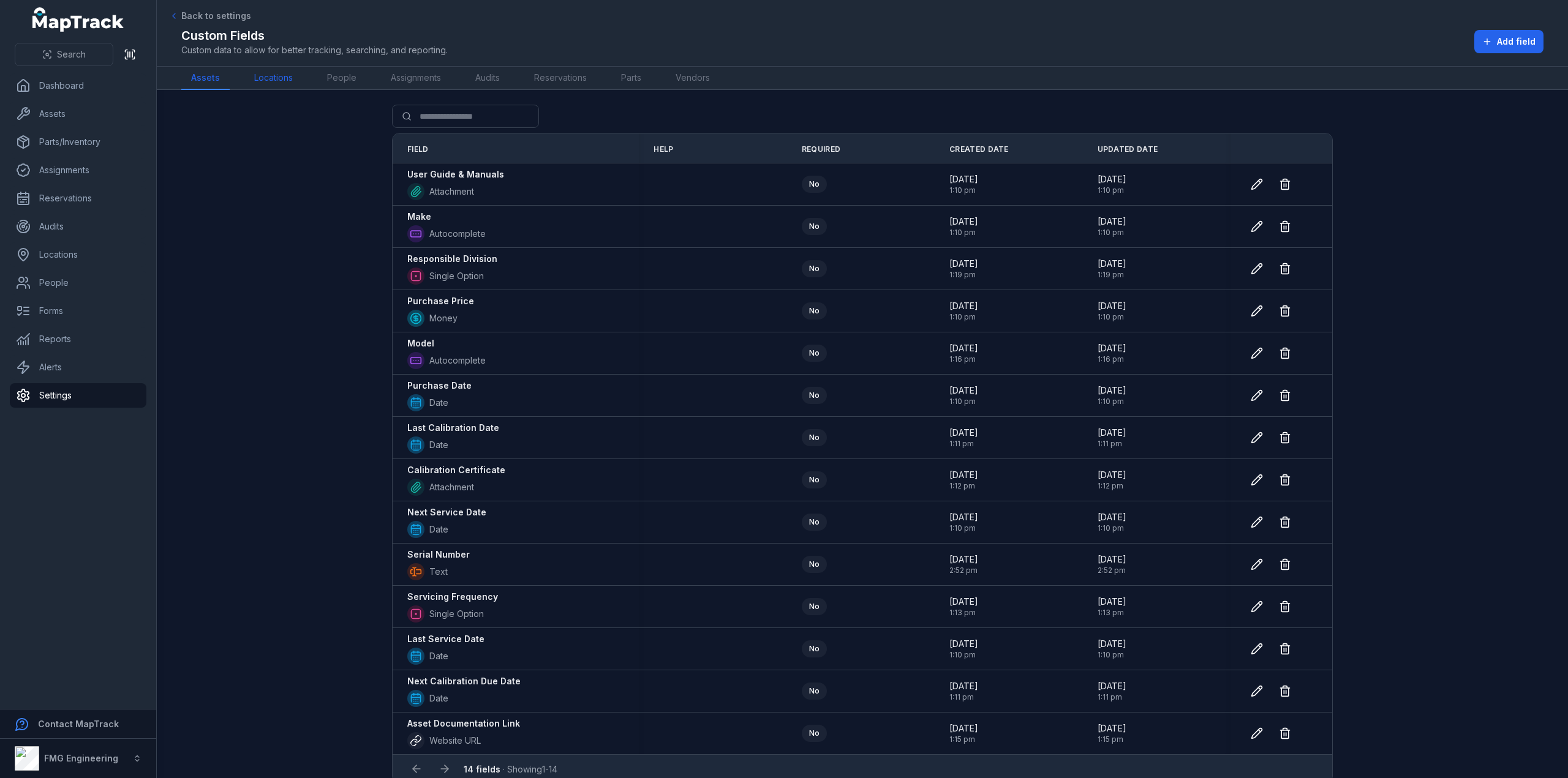
click at [265, 78] on link "Locations" at bounding box center [274, 79] width 59 height 23
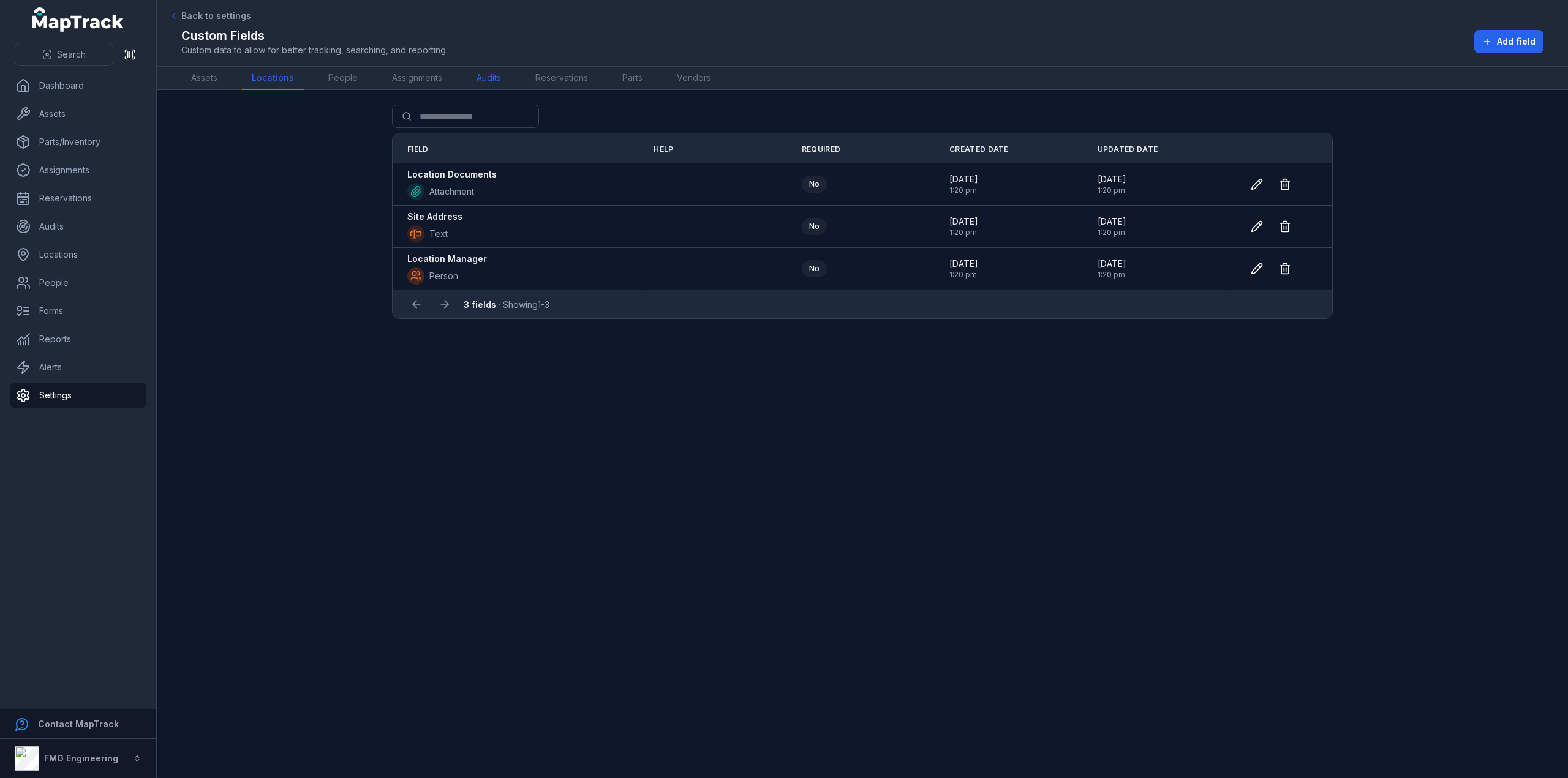
click at [496, 80] on link "Audits" at bounding box center [489, 79] width 44 height 23
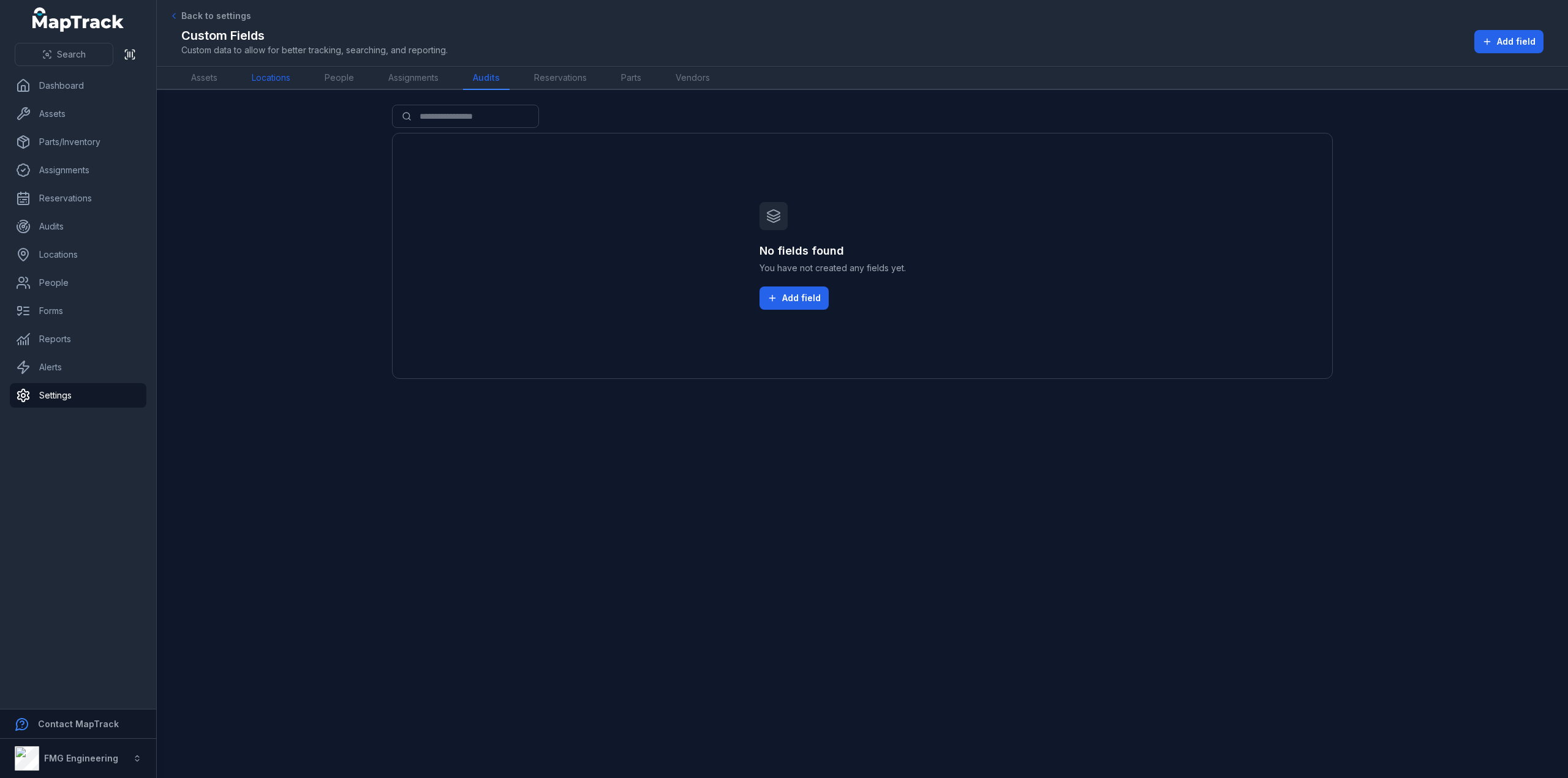
click at [253, 80] on link "Locations" at bounding box center [271, 79] width 59 height 23
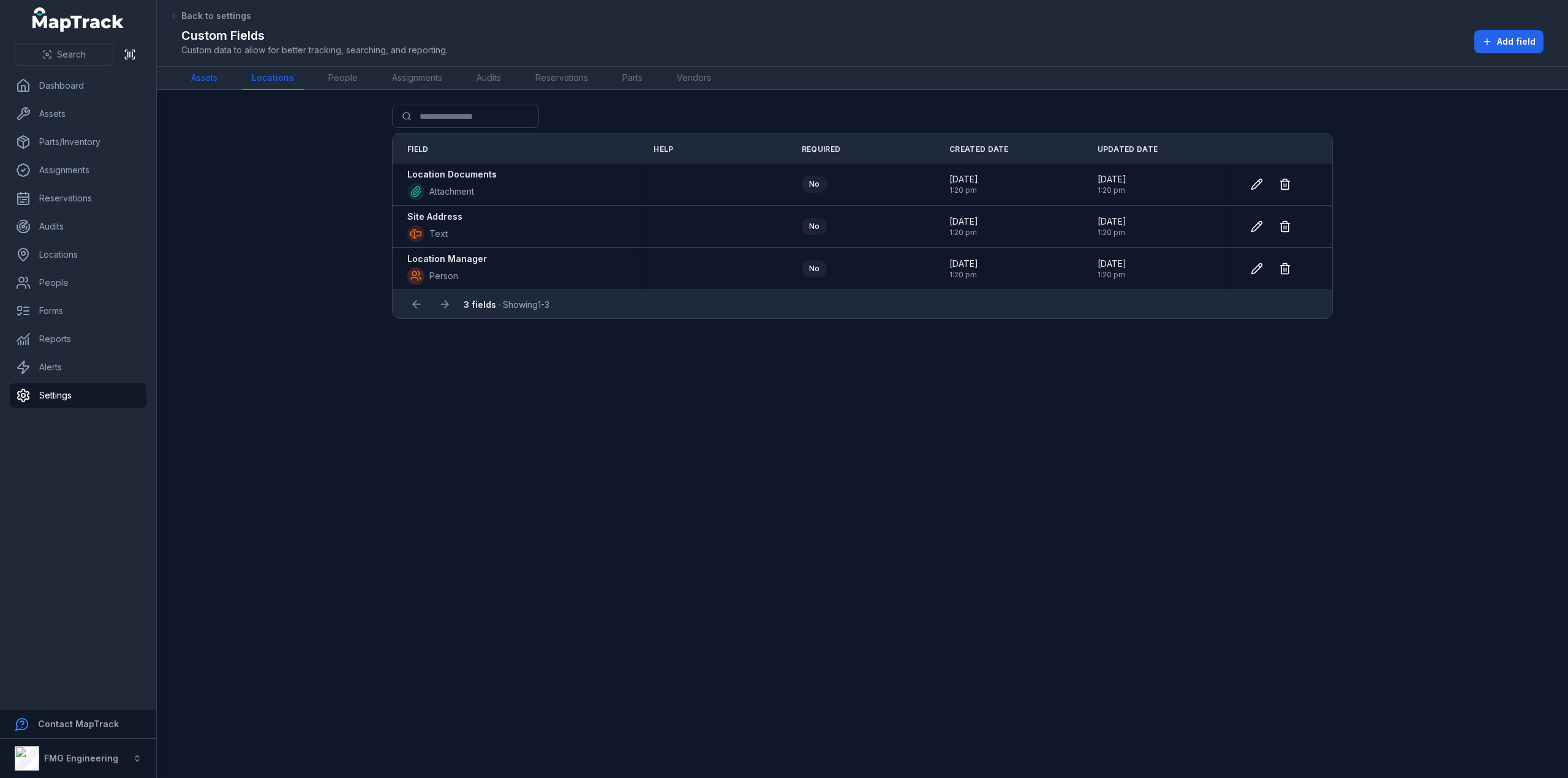
click at [200, 77] on link "Assets" at bounding box center [204, 79] width 46 height 23
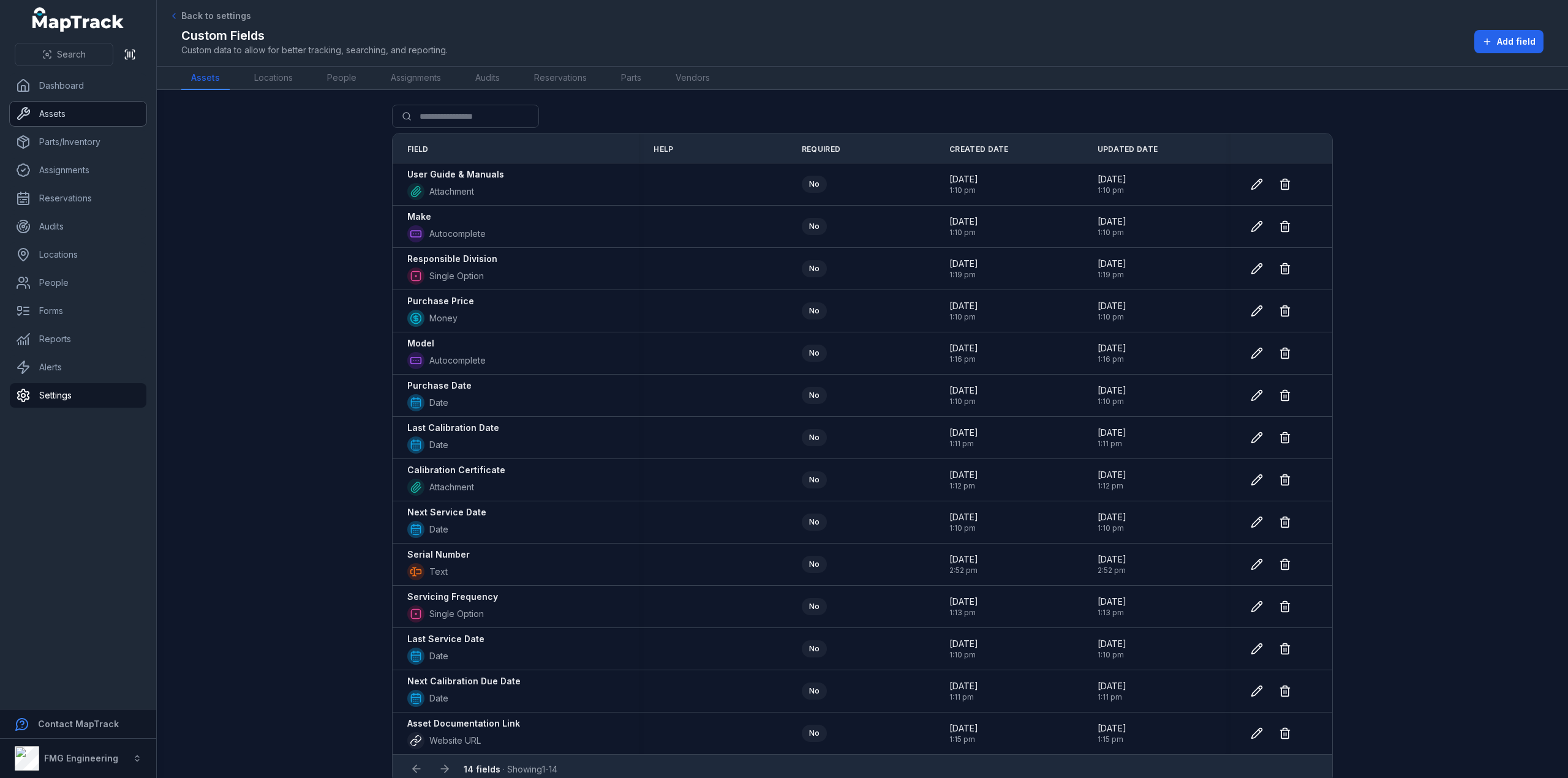
click at [88, 123] on link "Assets" at bounding box center [78, 114] width 136 height 24
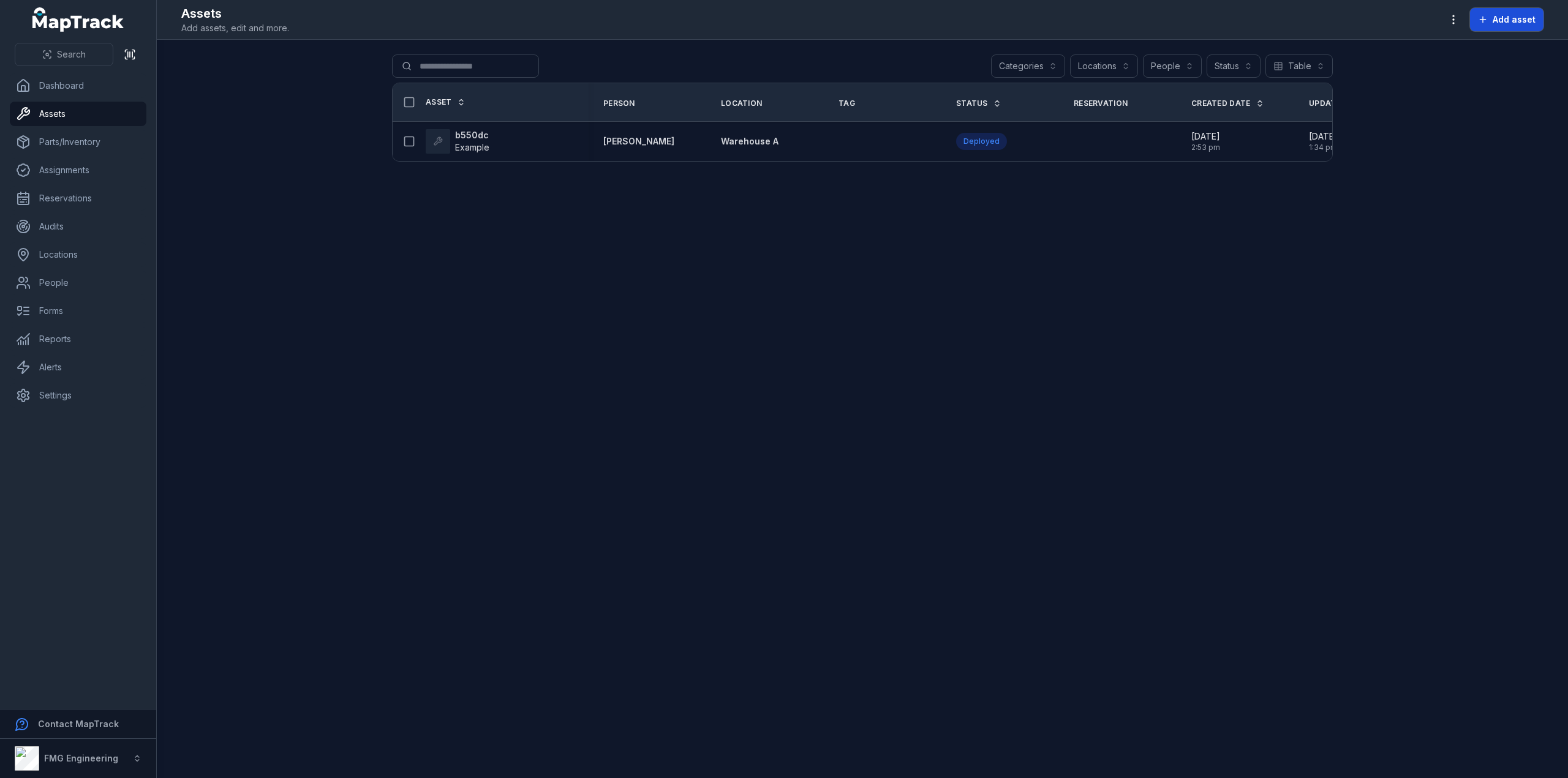
click at [1508, 23] on span "Add asset" at bounding box center [1514, 19] width 43 height 13
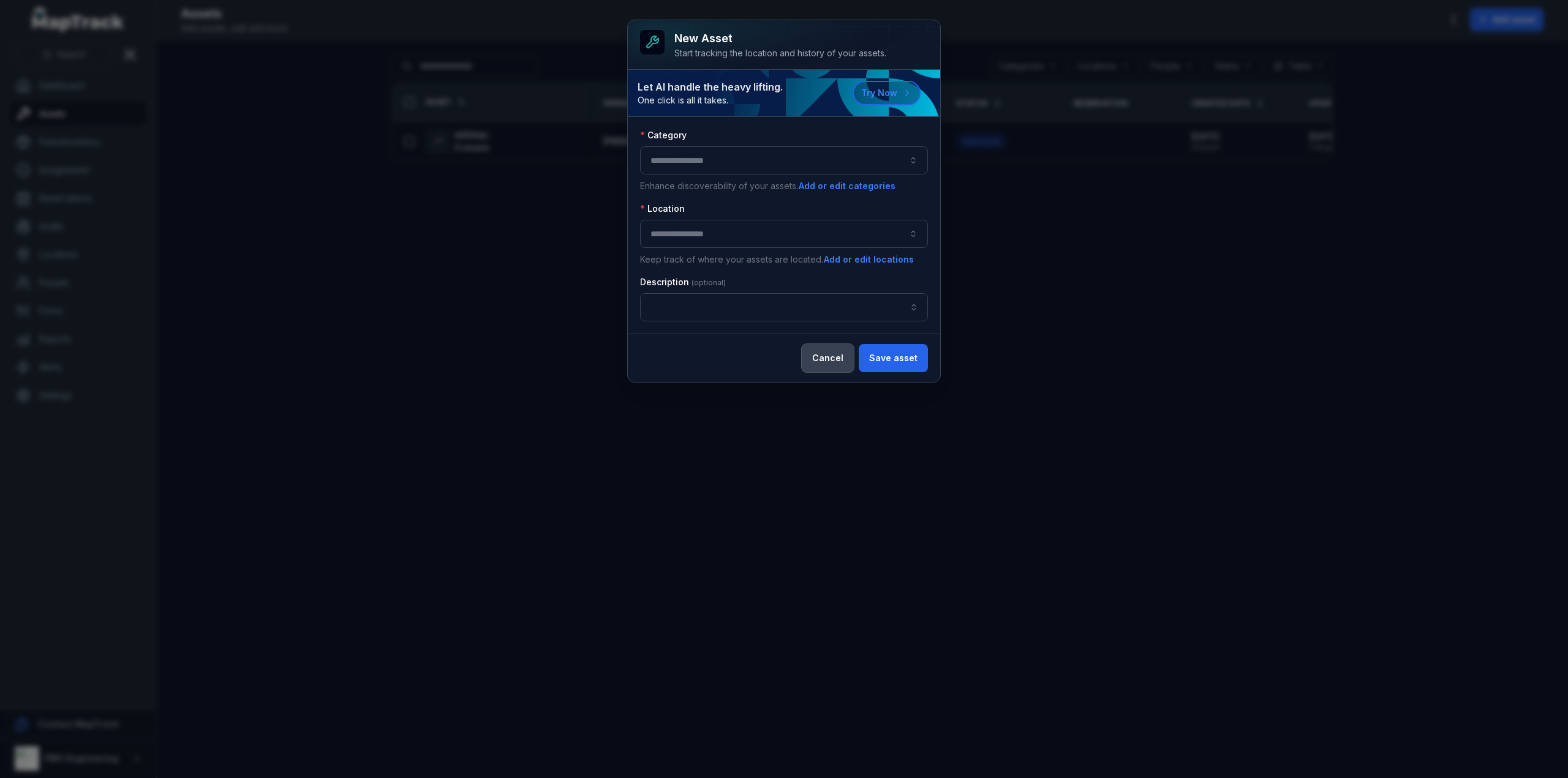
click at [828, 356] on button "Cancel" at bounding box center [828, 358] width 52 height 28
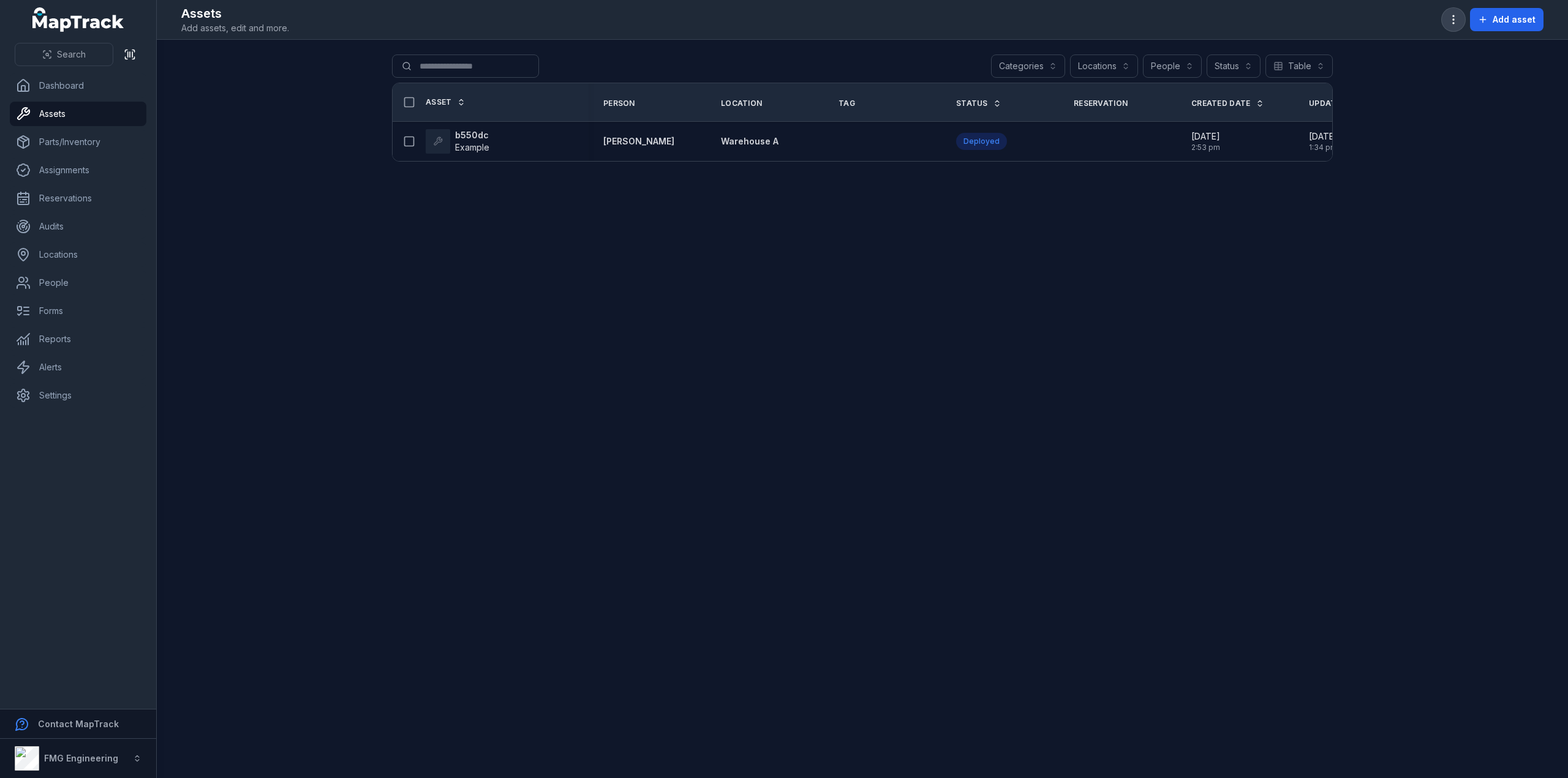
click at [1453, 24] on icon "button" at bounding box center [1453, 19] width 13 height 13
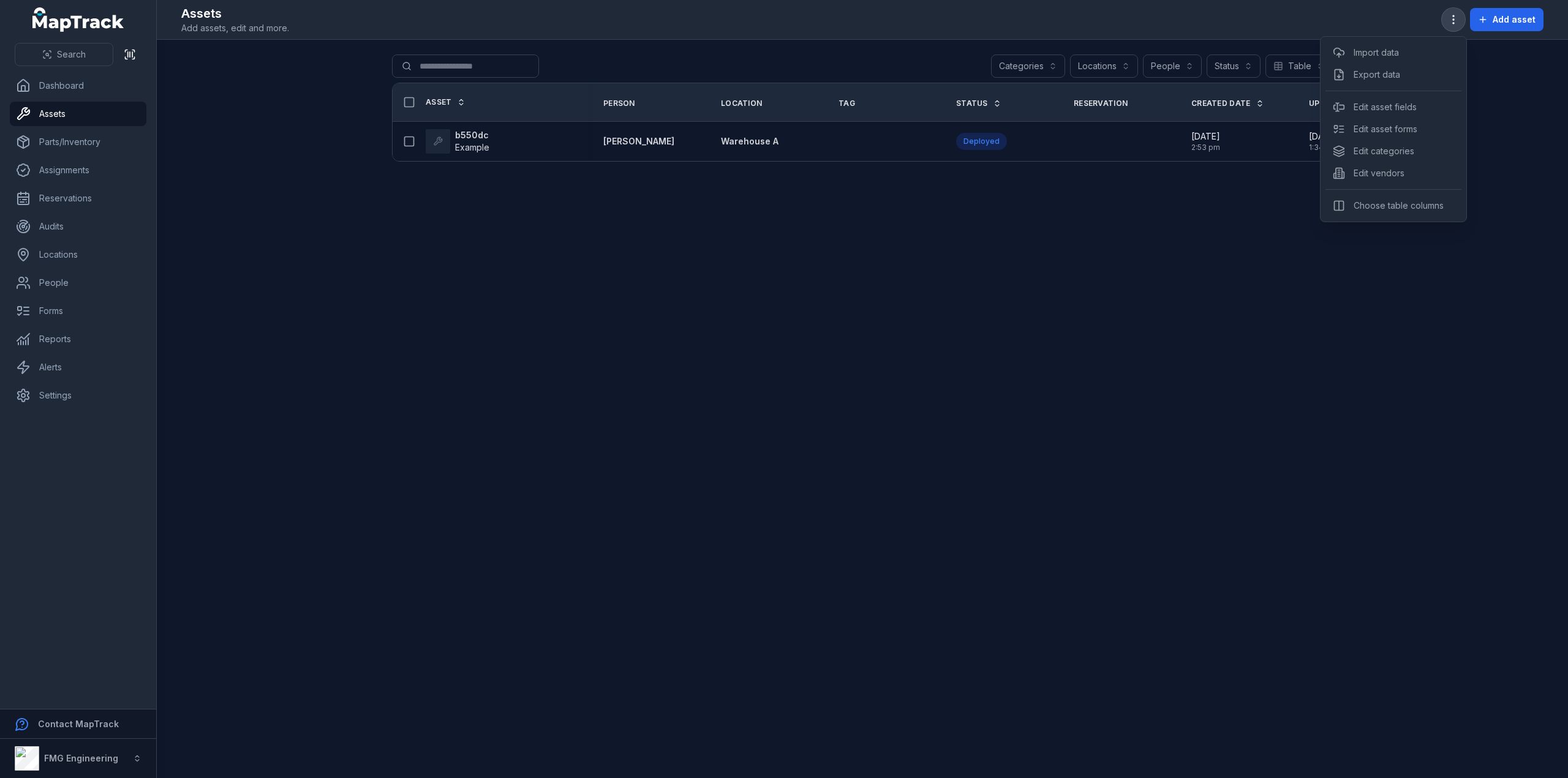
click at [1454, 12] on button "button" at bounding box center [1453, 20] width 23 height 23
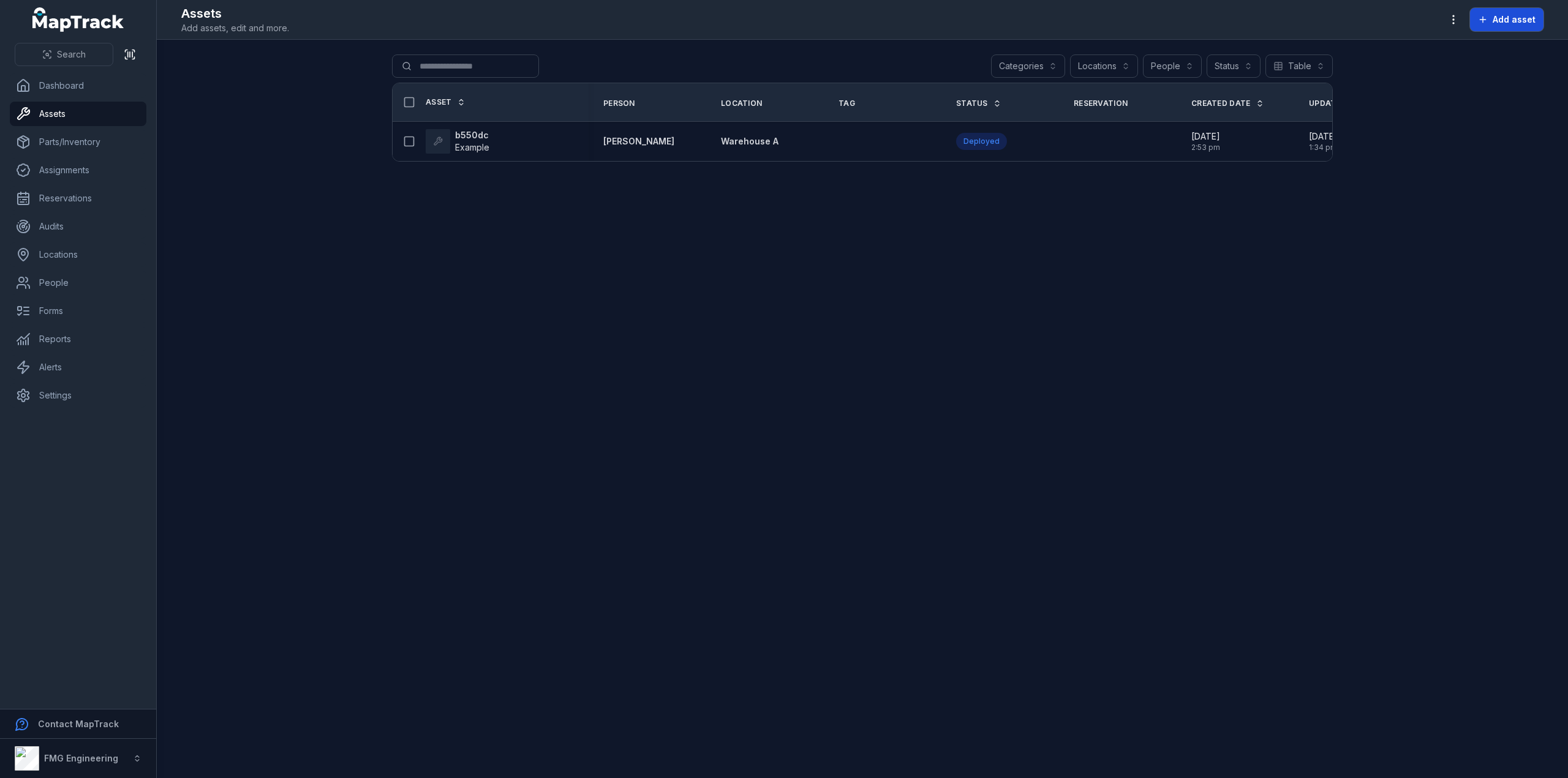
click at [1499, 10] on button "Add asset" at bounding box center [1507, 20] width 74 height 23
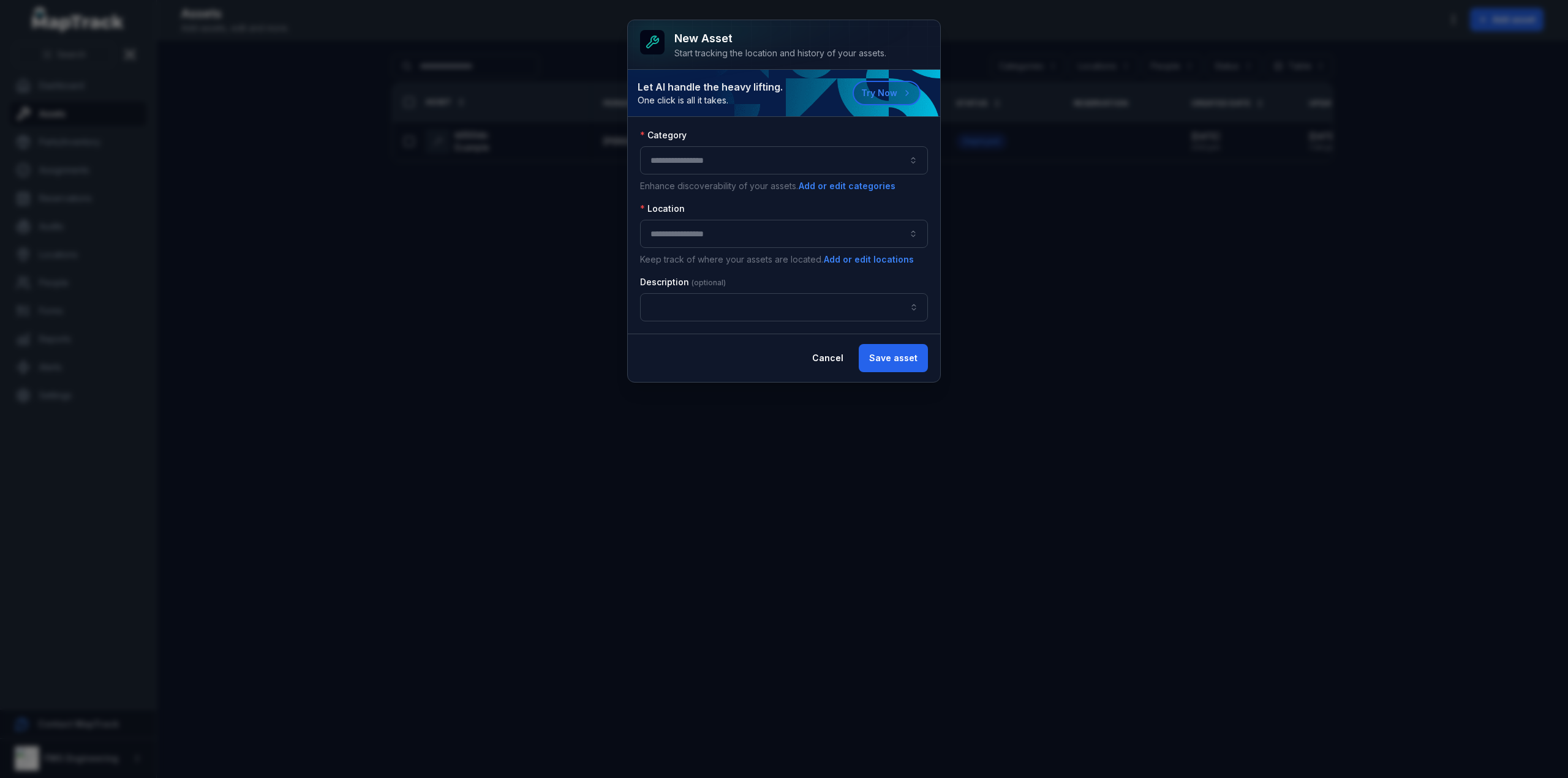
click at [827, 167] on button "button" at bounding box center [784, 161] width 288 height 28
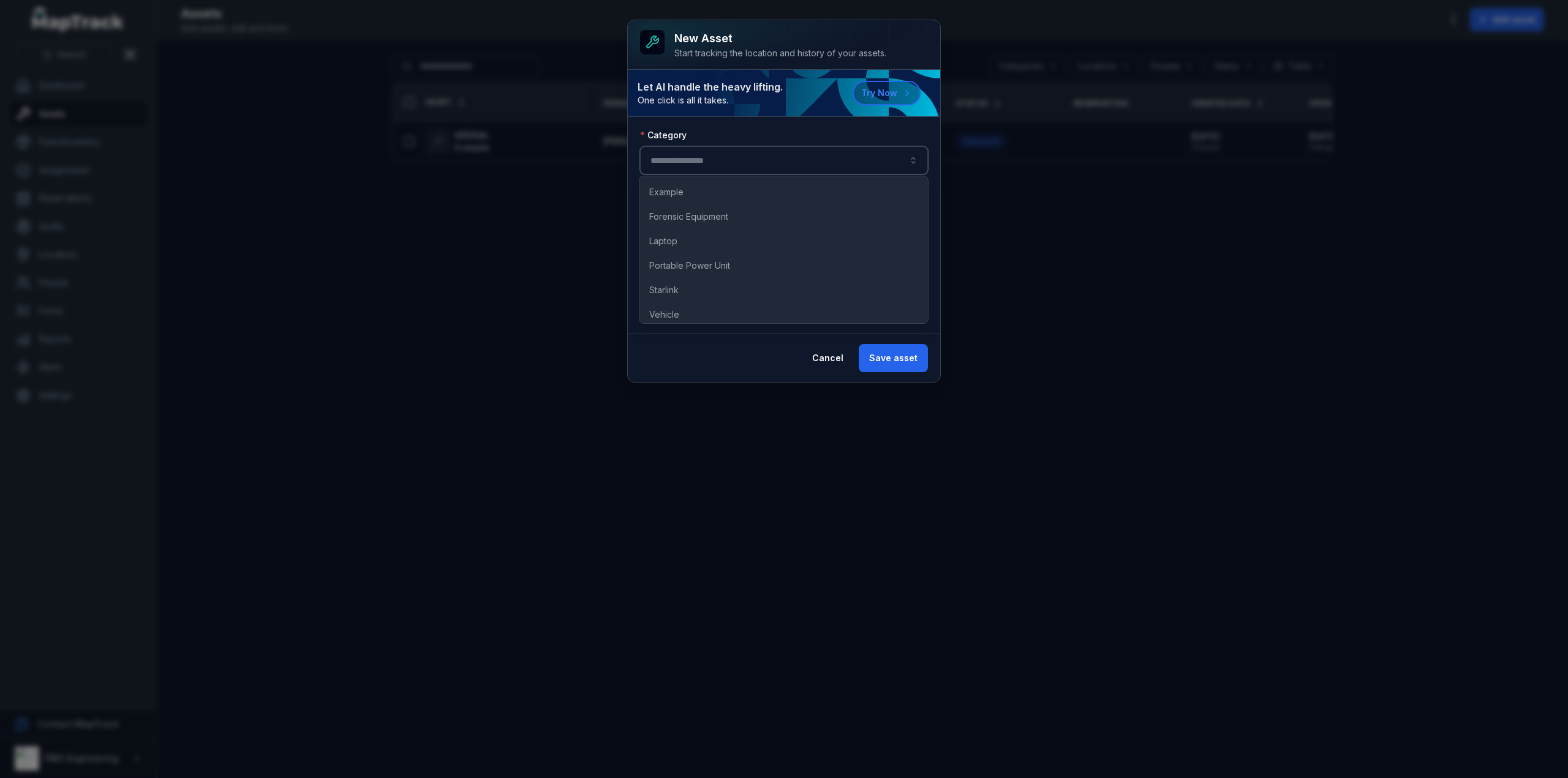
click at [746, 161] on button "button" at bounding box center [784, 161] width 288 height 28
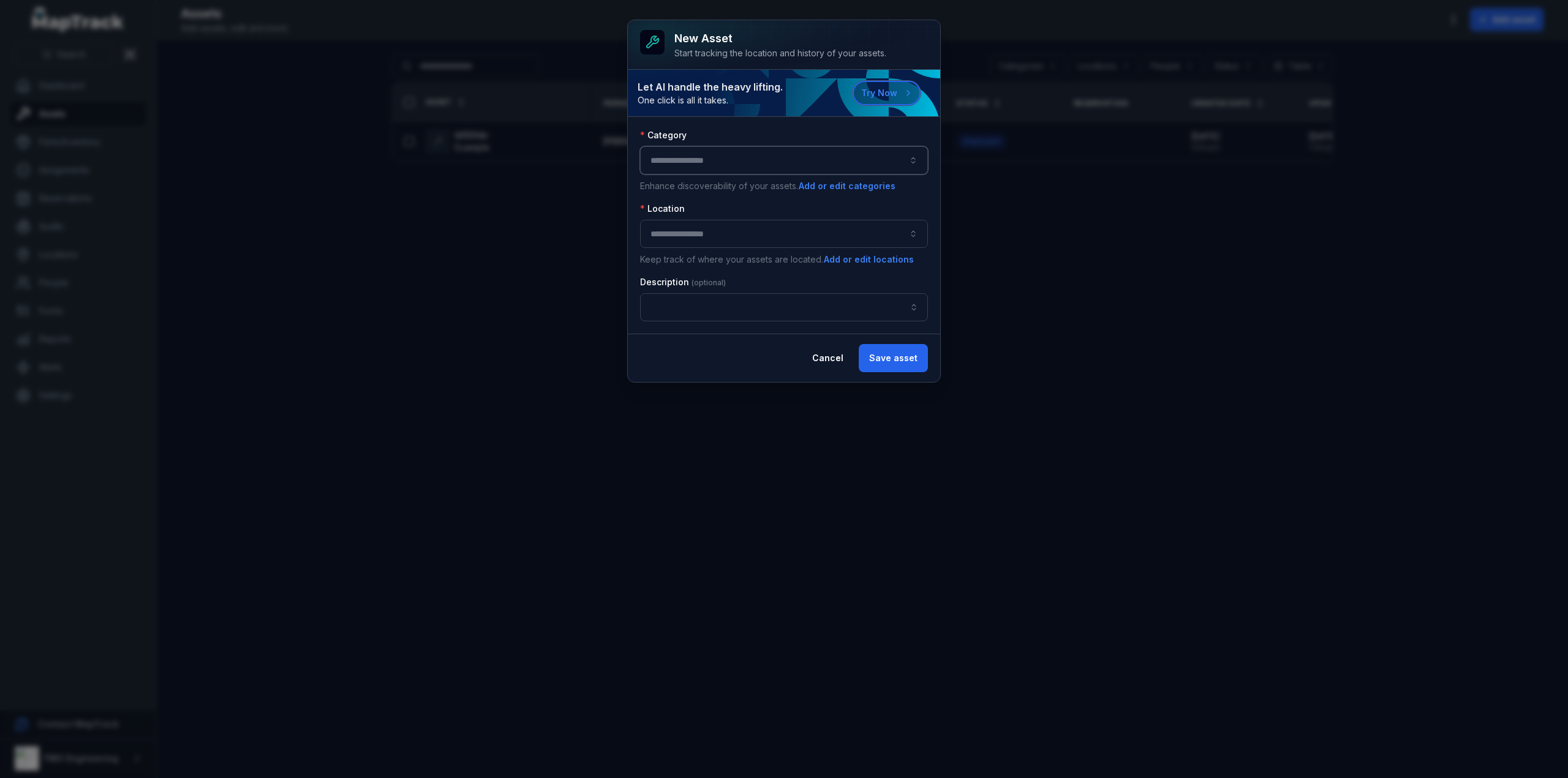
click at [889, 88] on button "Try Now" at bounding box center [886, 93] width 68 height 24
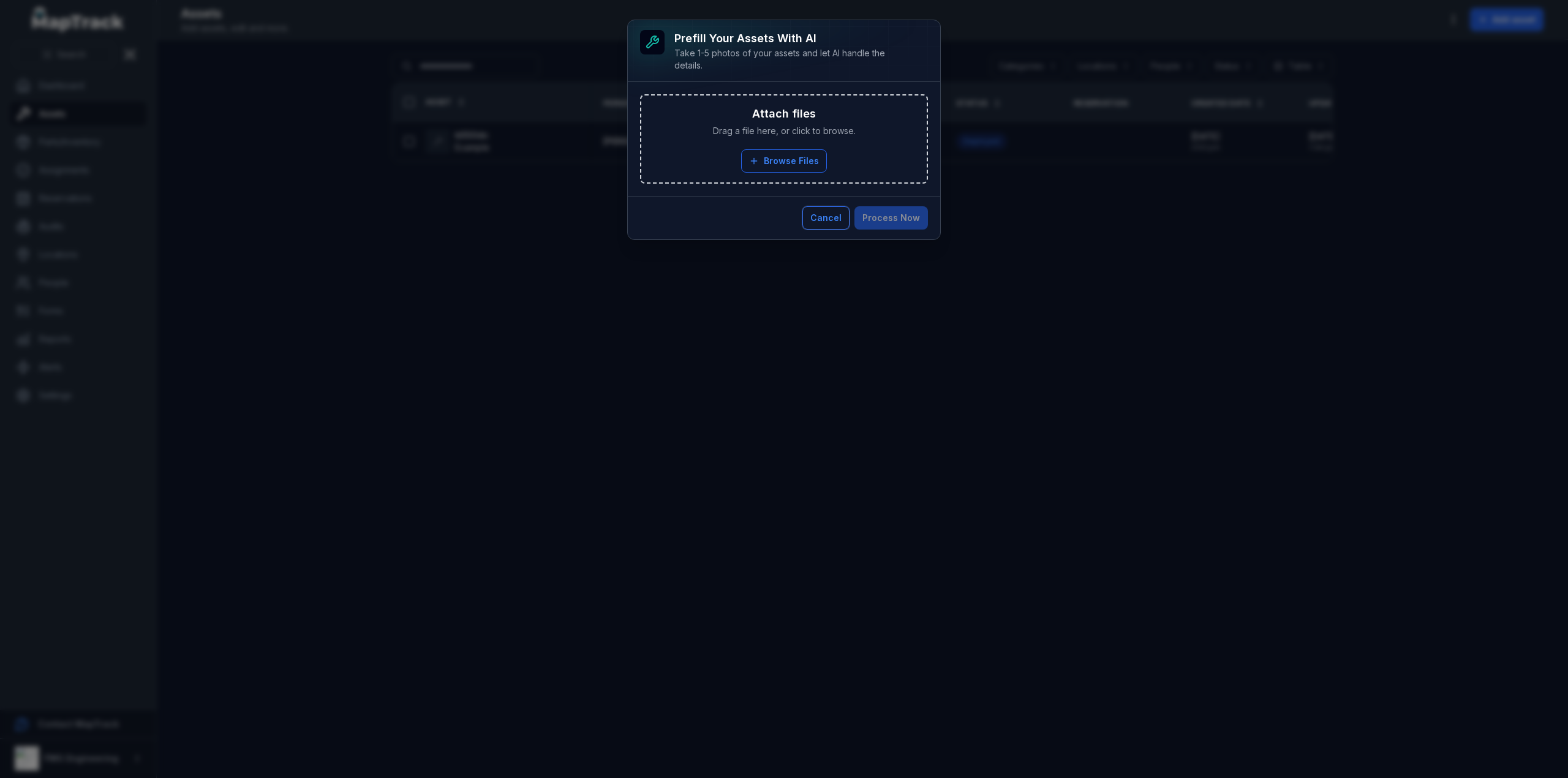
click at [833, 223] on button "Cancel" at bounding box center [826, 218] width 47 height 23
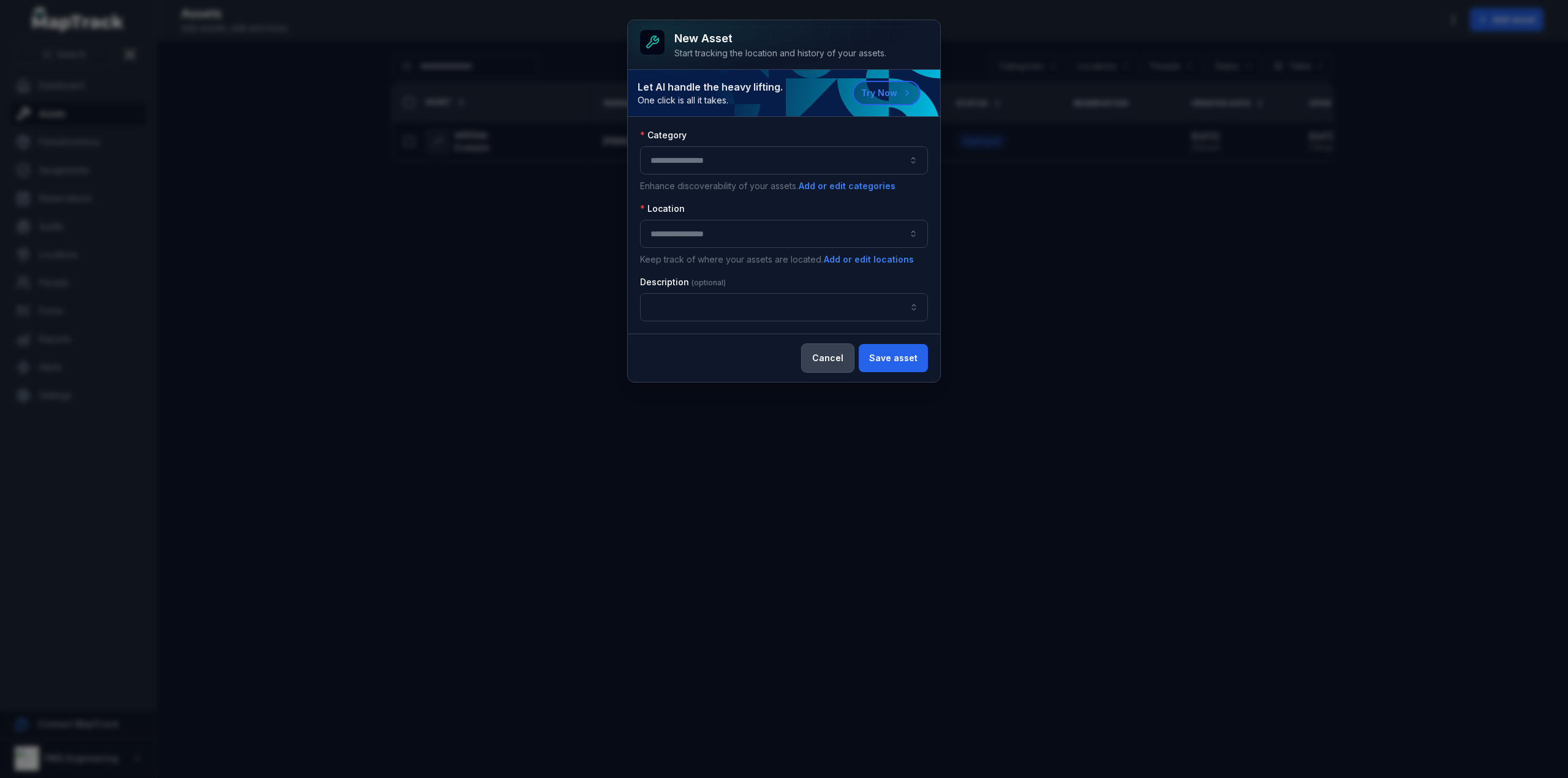
click at [828, 355] on button "Cancel" at bounding box center [828, 358] width 52 height 28
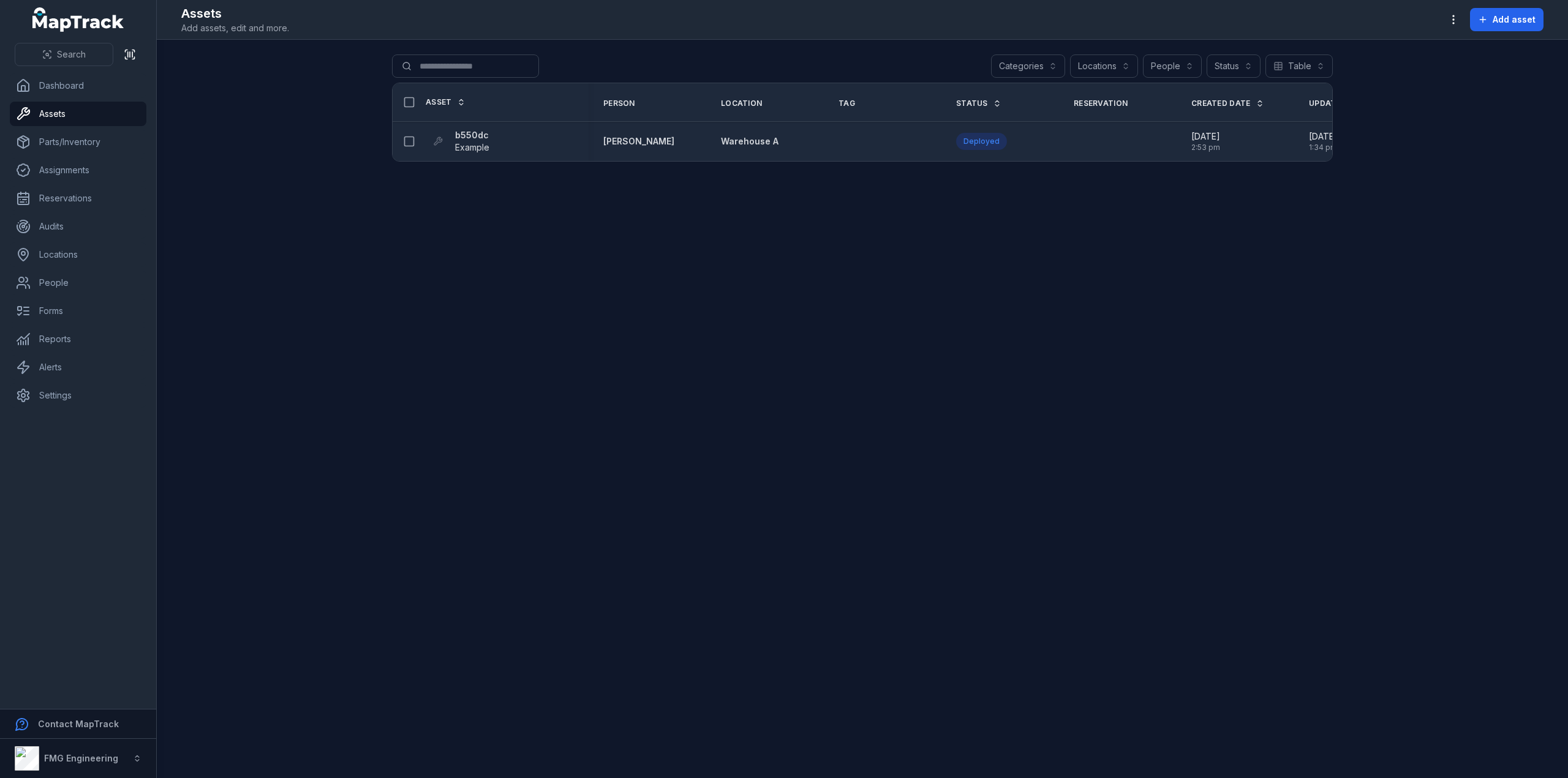
click at [612, 141] on strong "[PERSON_NAME]" at bounding box center [638, 141] width 71 height 13
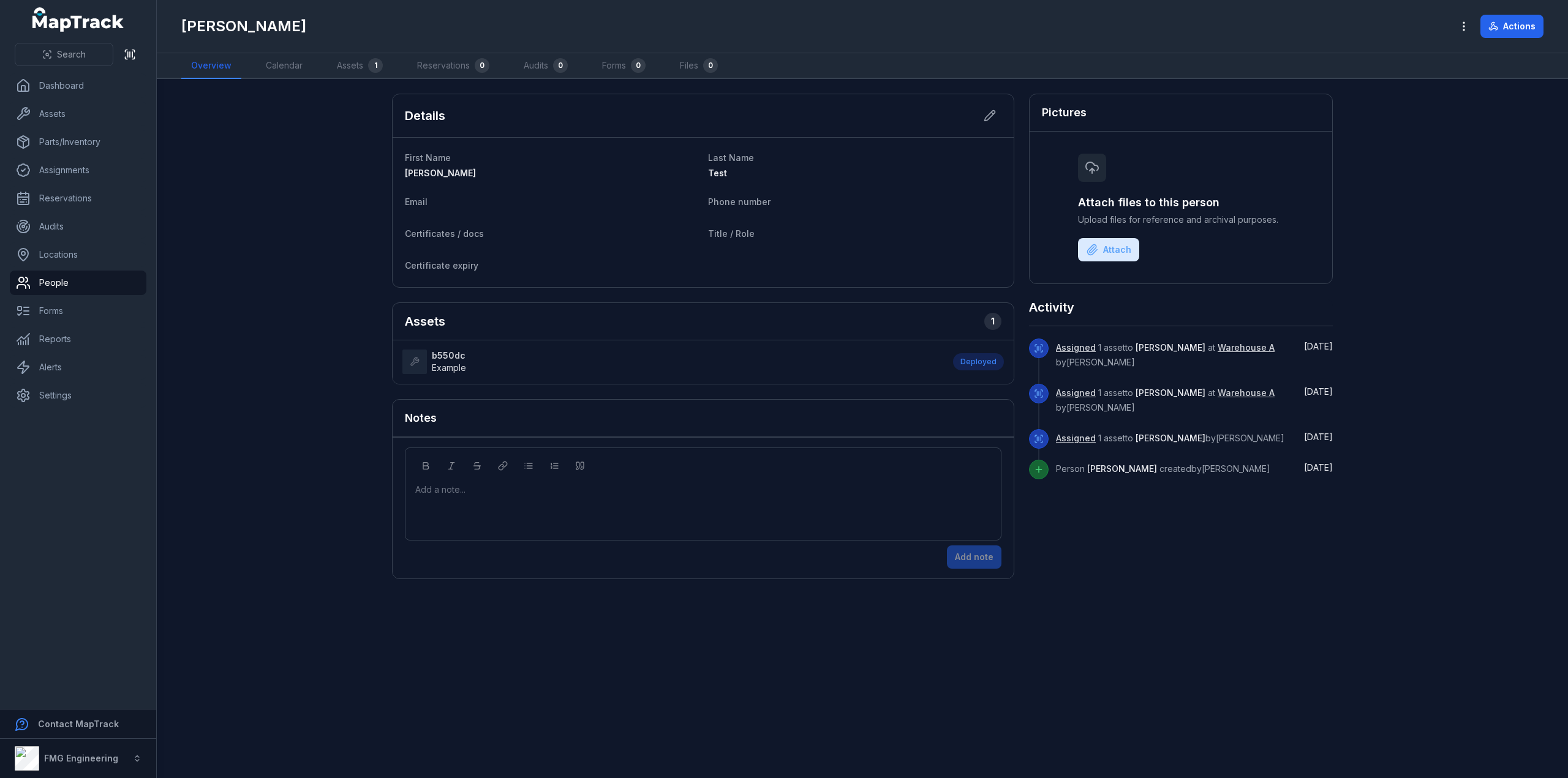
click at [440, 362] on span "Example" at bounding box center [448, 367] width 34 height 10
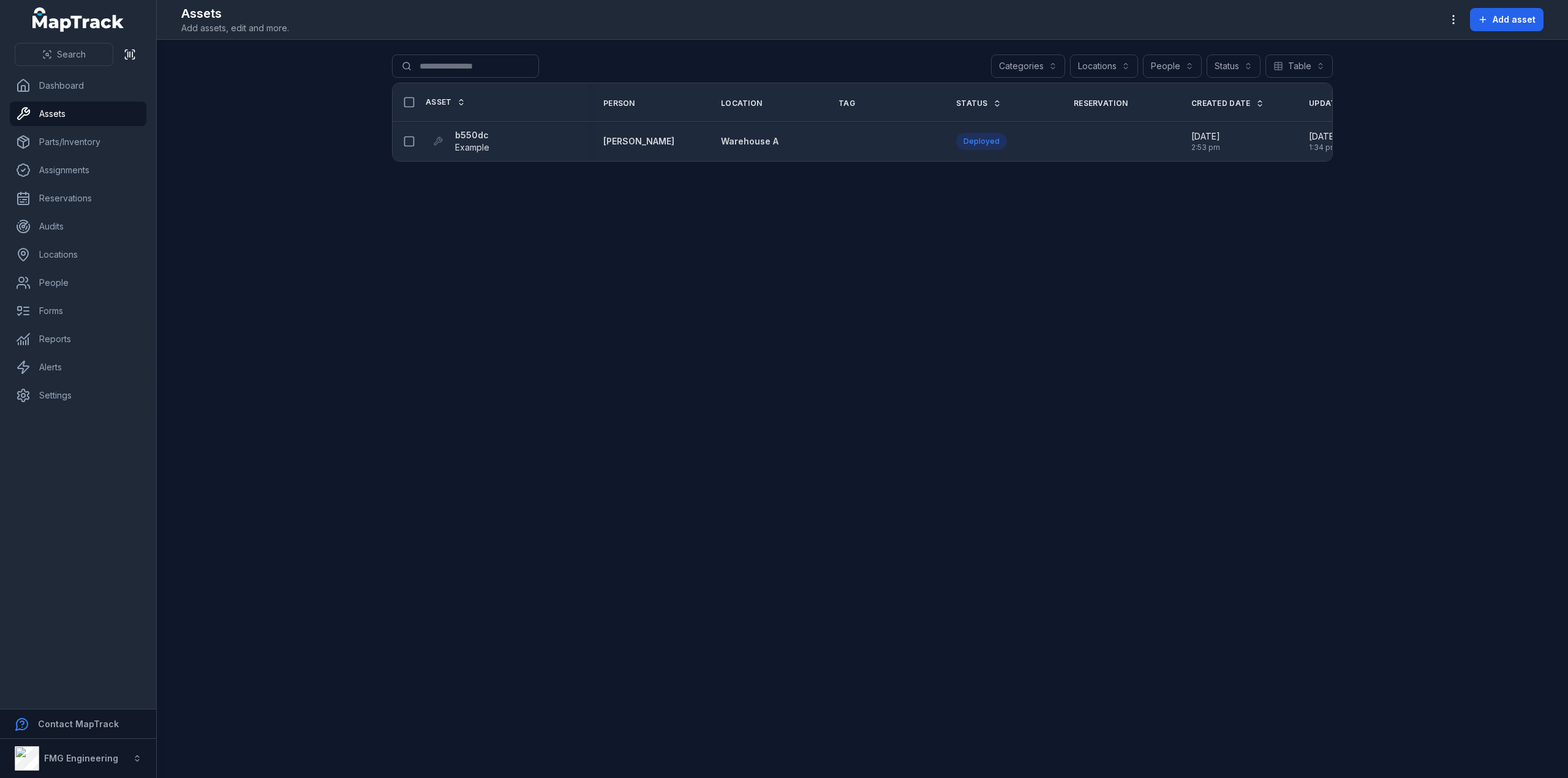
click at [472, 134] on strong "b550dc" at bounding box center [472, 135] width 34 height 13
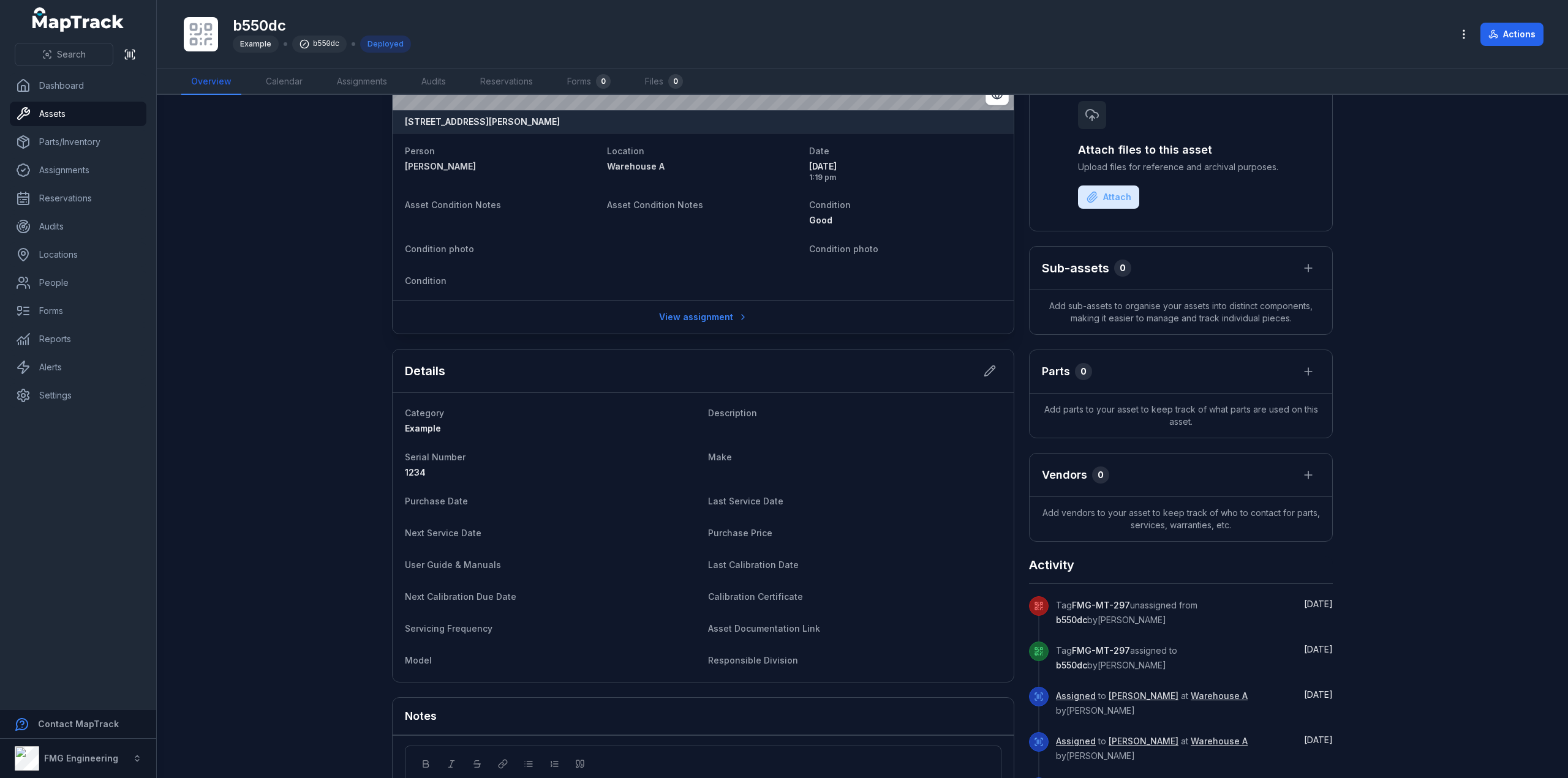
scroll to position [184, 0]
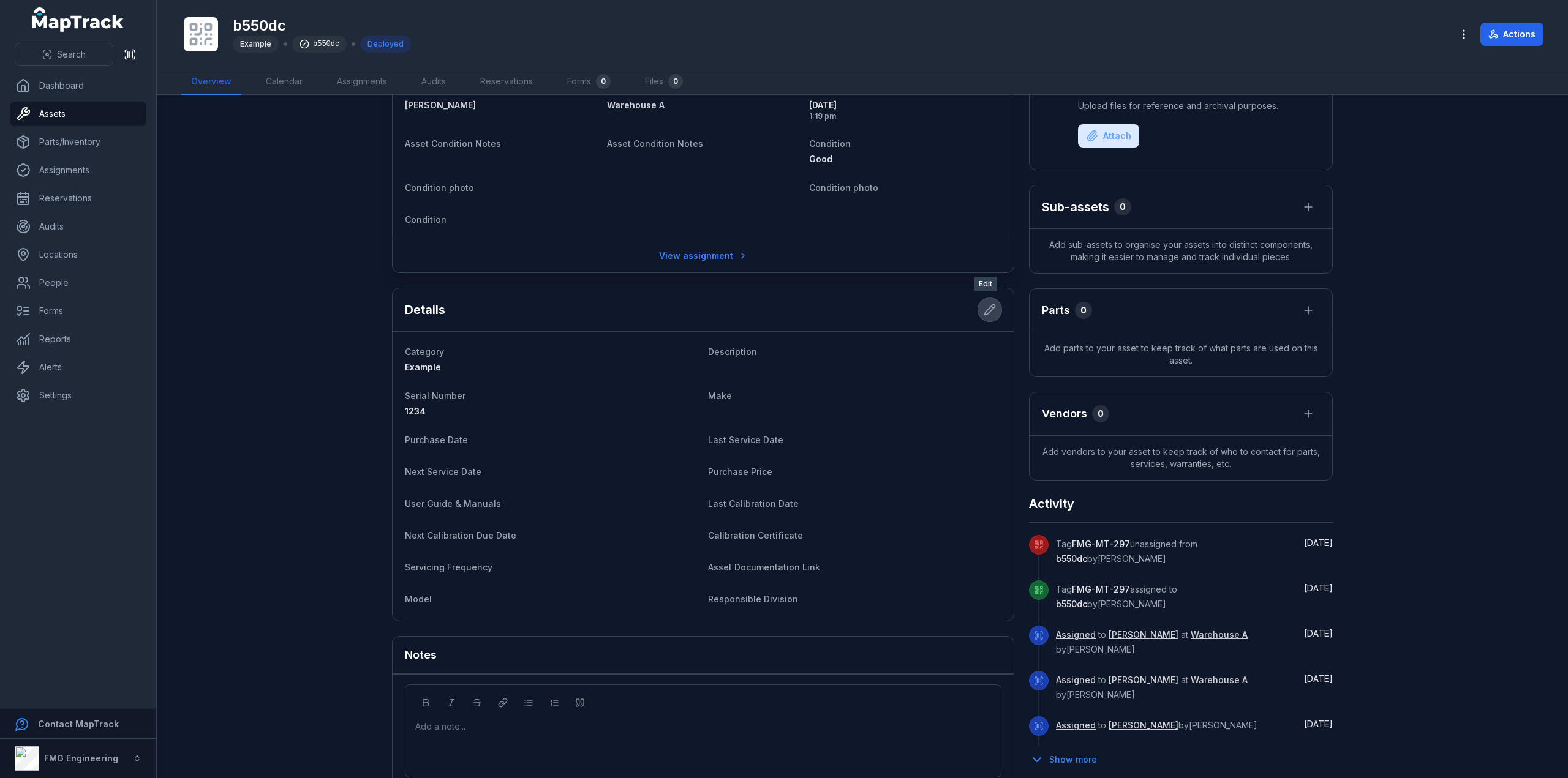
click at [984, 307] on icon at bounding box center [990, 310] width 13 height 13
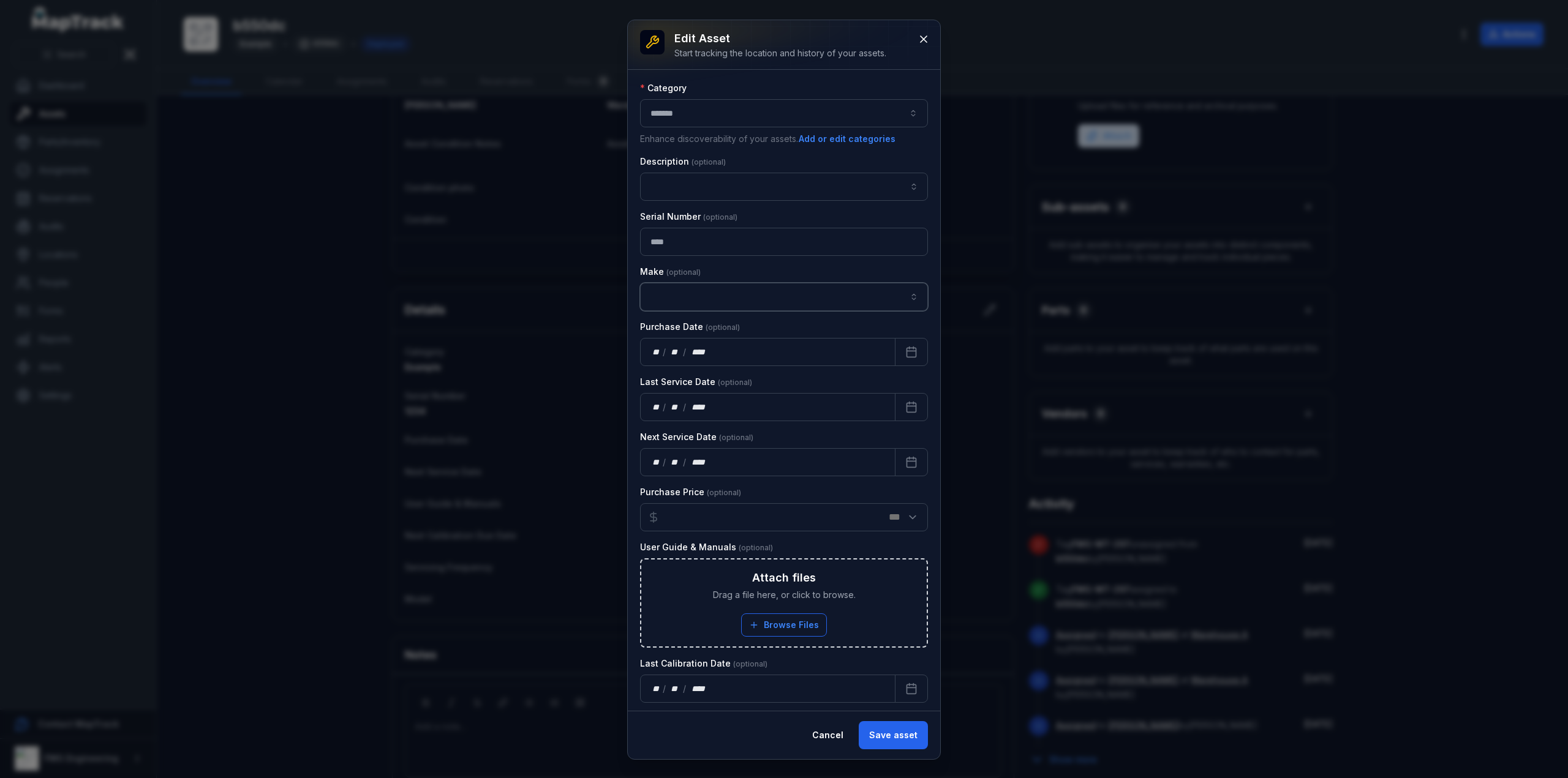
click at [725, 290] on input "asset-edit:cf[193bb6b3-15c3-400f-813d-900a13209236]-label" at bounding box center [784, 297] width 288 height 28
click at [744, 242] on div "**********" at bounding box center [784, 588] width 288 height 1013
click at [715, 237] on input "****" at bounding box center [784, 242] width 288 height 28
click at [715, 252] on input "****" at bounding box center [784, 242] width 288 height 28
click at [717, 241] on input "****" at bounding box center [784, 242] width 288 height 28
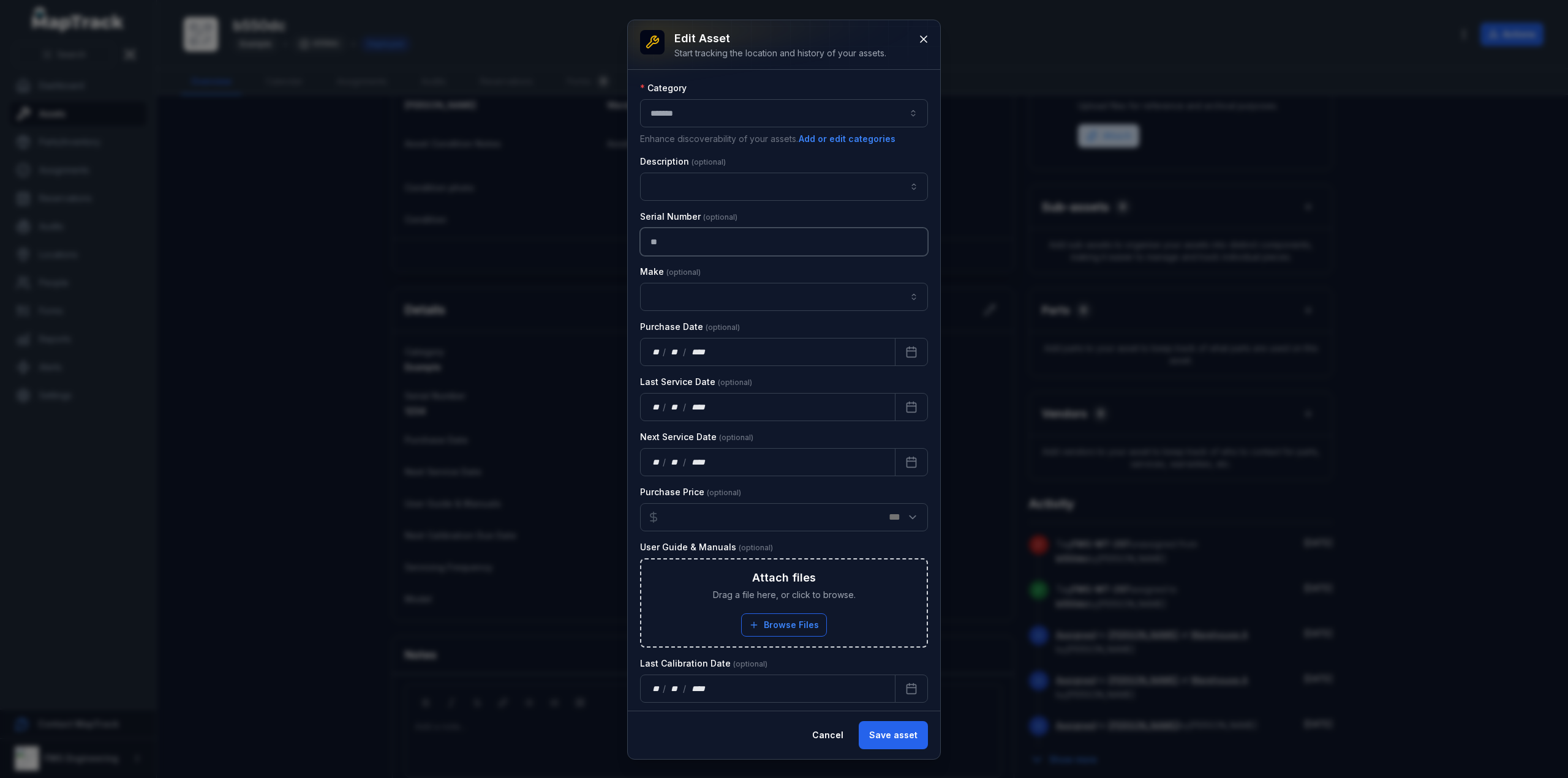
type input "*"
type input "**********"
click at [880, 729] on button "Save asset" at bounding box center [893, 735] width 69 height 28
